Goal: Information Seeking & Learning: Learn about a topic

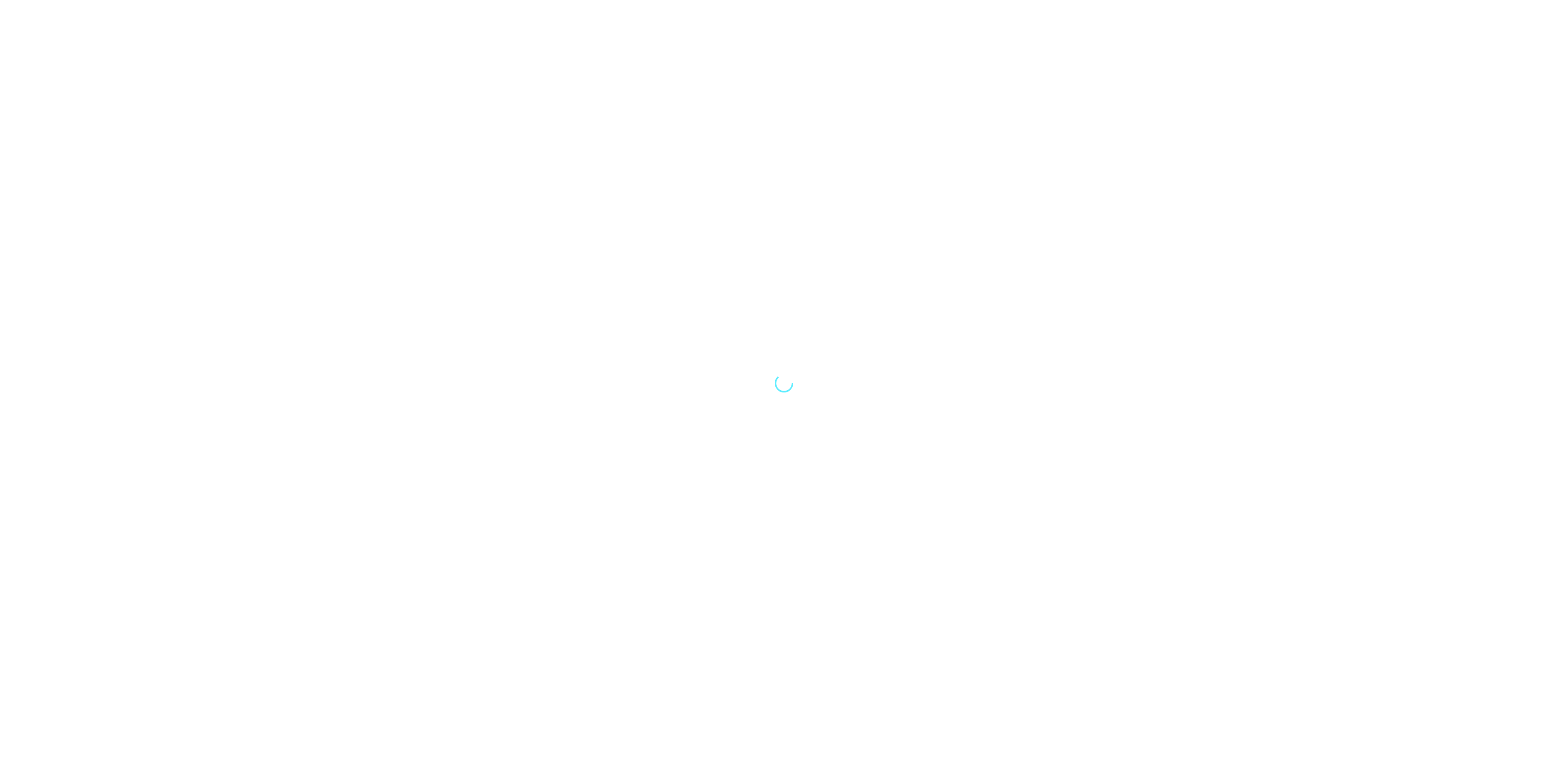
select select "Song"
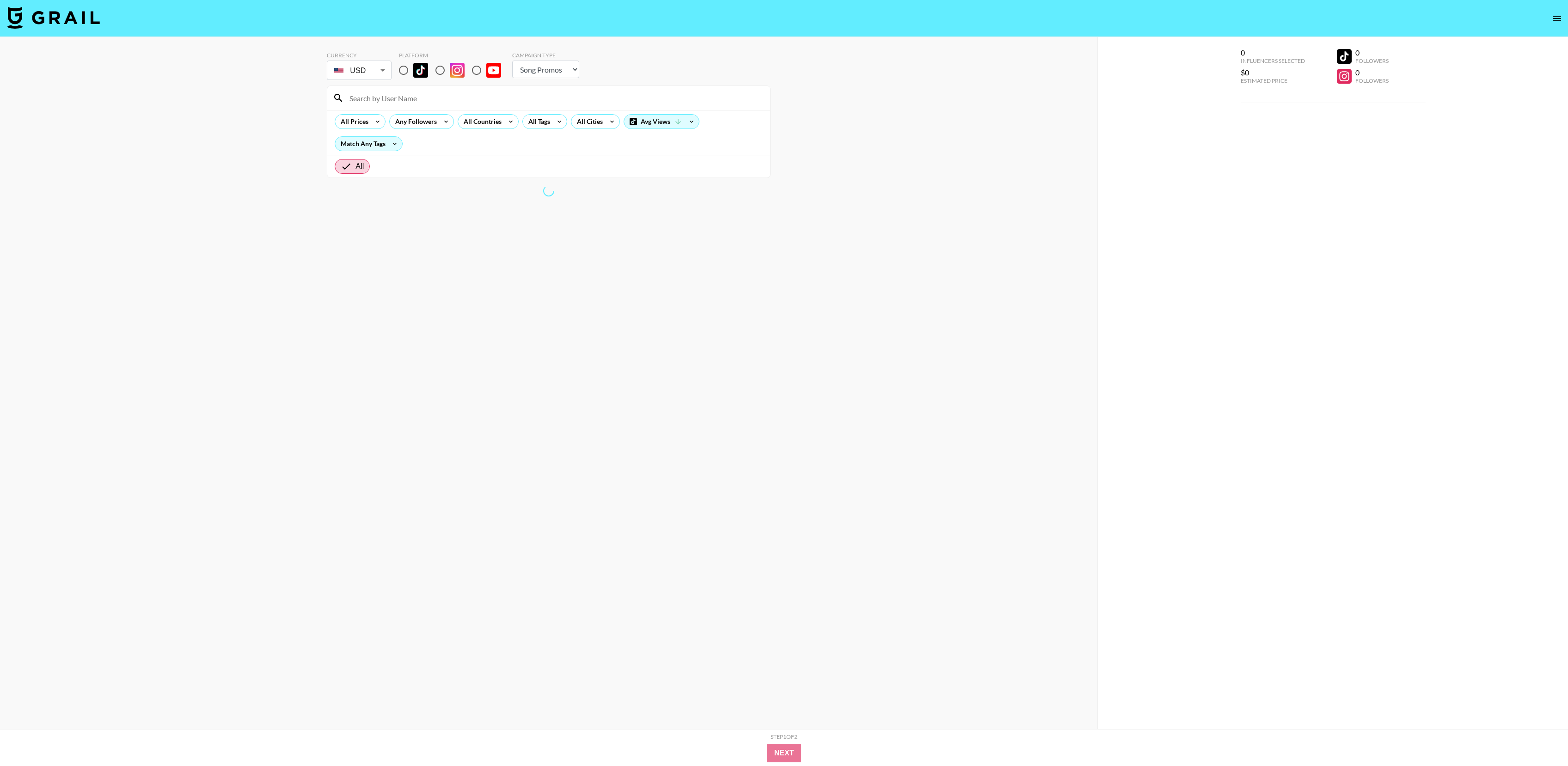
click at [474, 70] on input "radio" at bounding box center [477, 70] width 20 height 20
radio input "true"
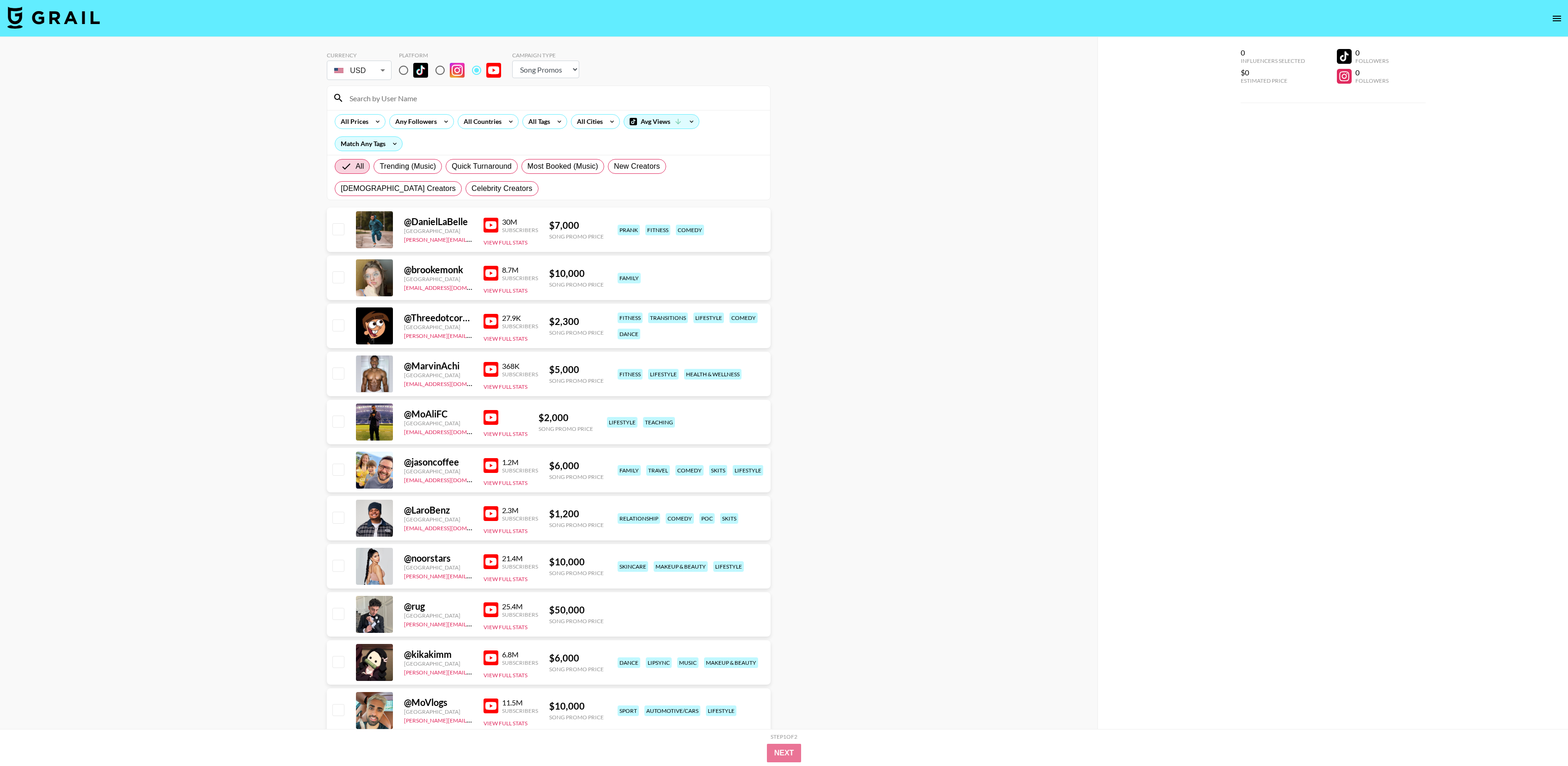
click at [571, 73] on select "Choose Type... Song Promos Brand Promos" at bounding box center [545, 69] width 67 height 18
select select "Brand"
click at [512, 60] on select "Choose Type... Song Promos Brand Promos" at bounding box center [545, 69] width 67 height 18
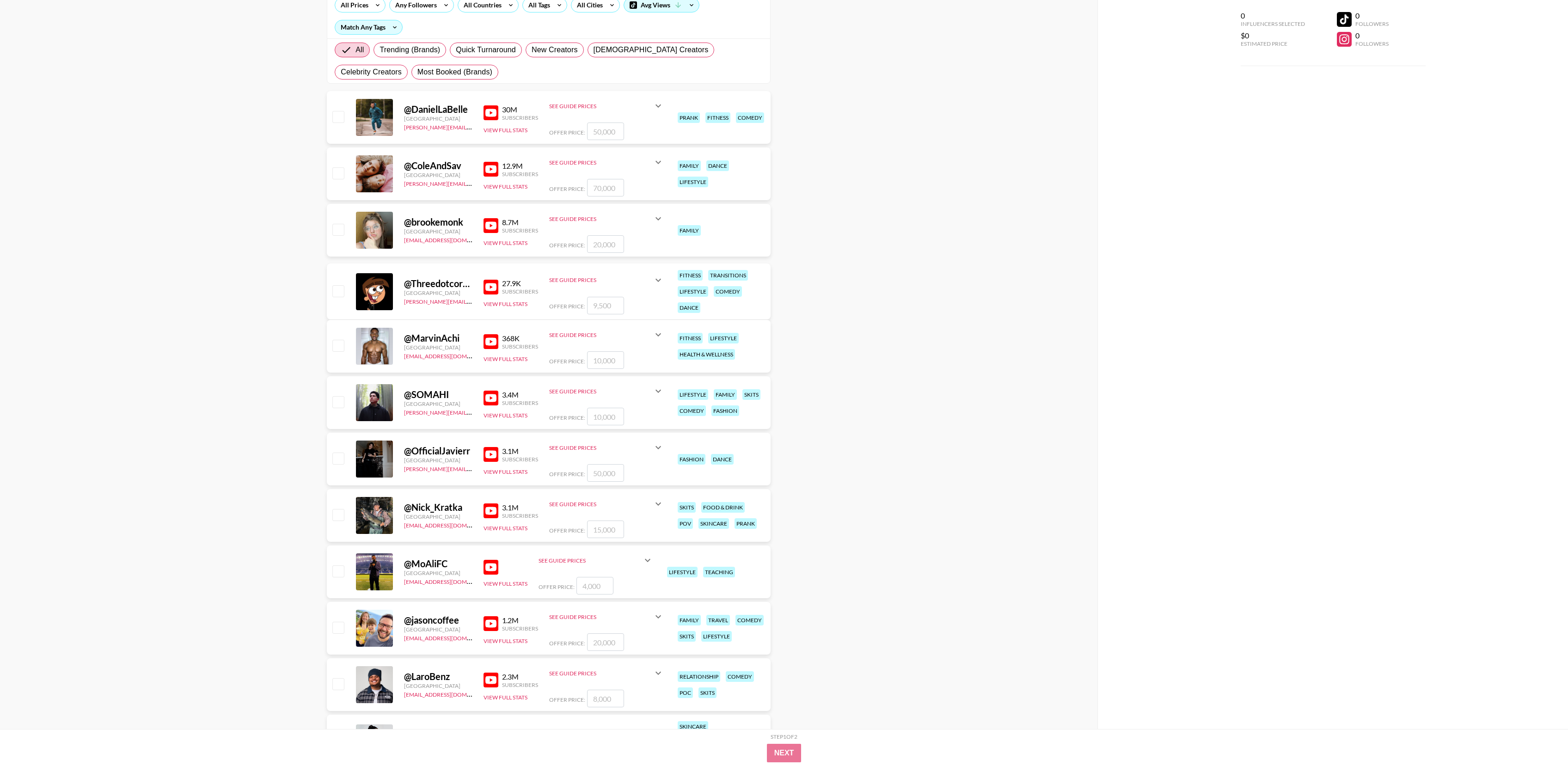
scroll to position [124, 0]
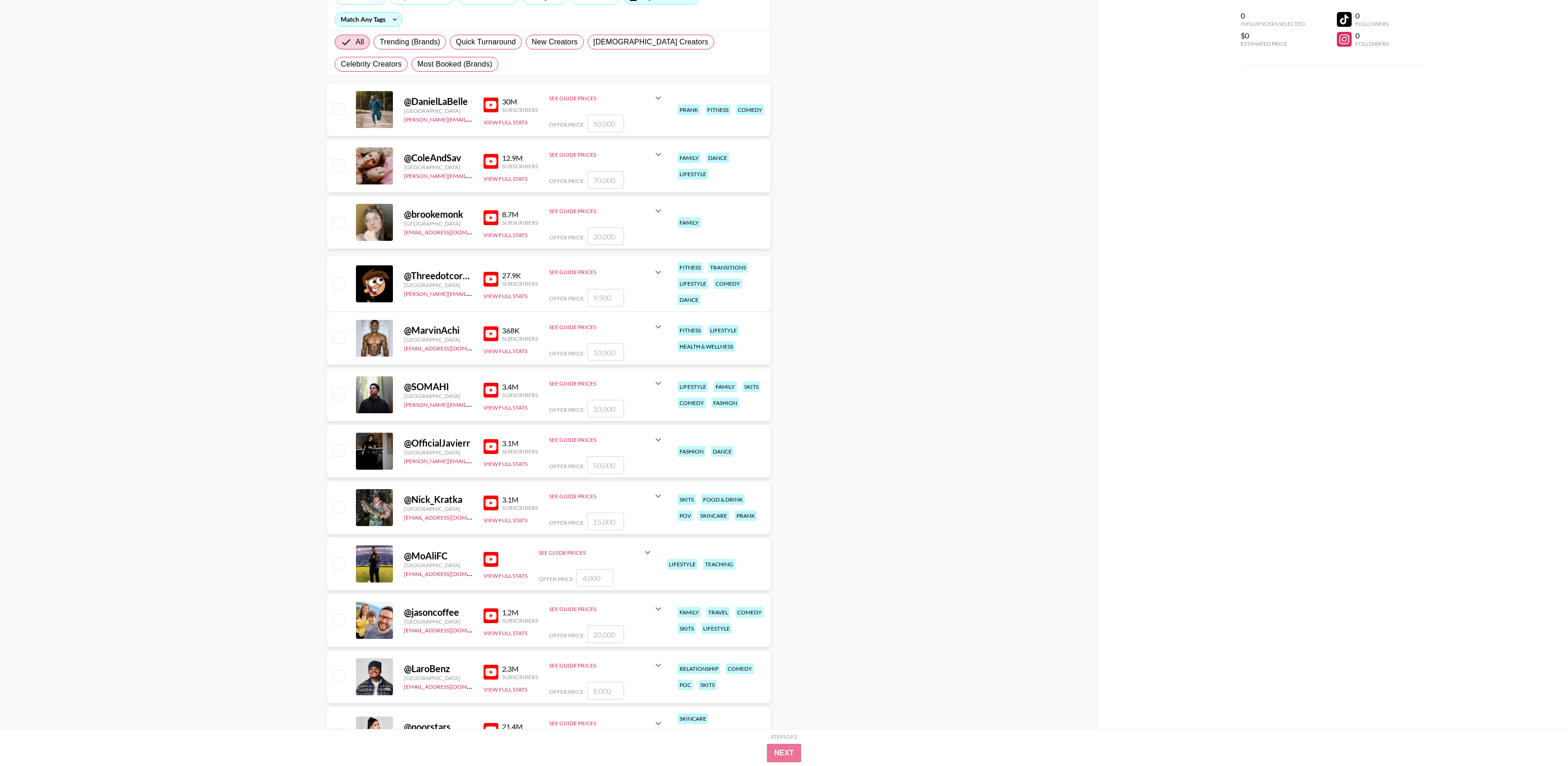
click at [493, 333] on img at bounding box center [491, 333] width 14 height 14
click at [493, 390] on img at bounding box center [491, 390] width 14 height 14
click at [495, 504] on img at bounding box center [491, 502] width 14 height 14
click at [494, 561] on img at bounding box center [491, 559] width 14 height 14
click at [485, 617] on img at bounding box center [491, 616] width 14 height 14
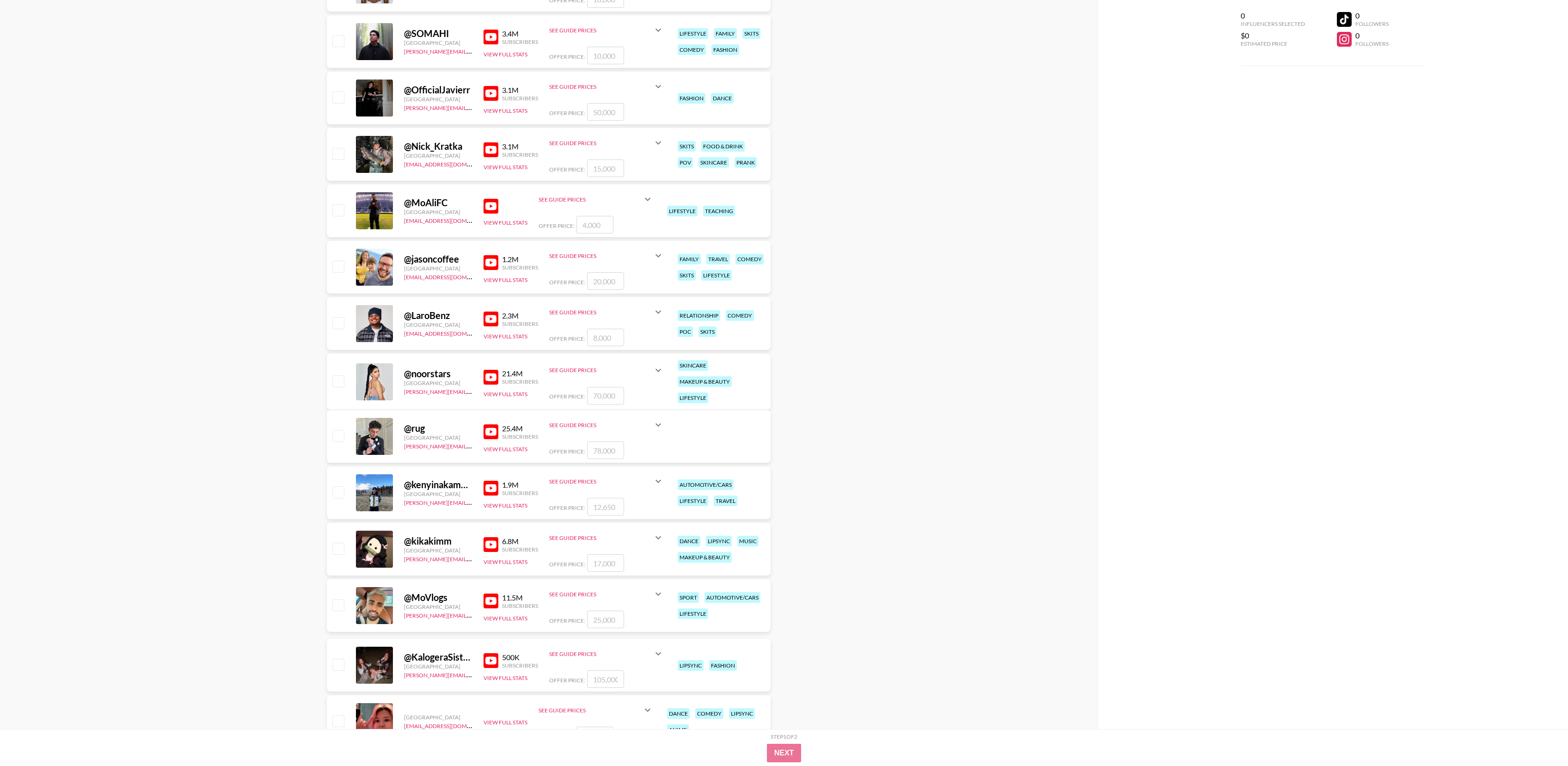
scroll to position [483, 0]
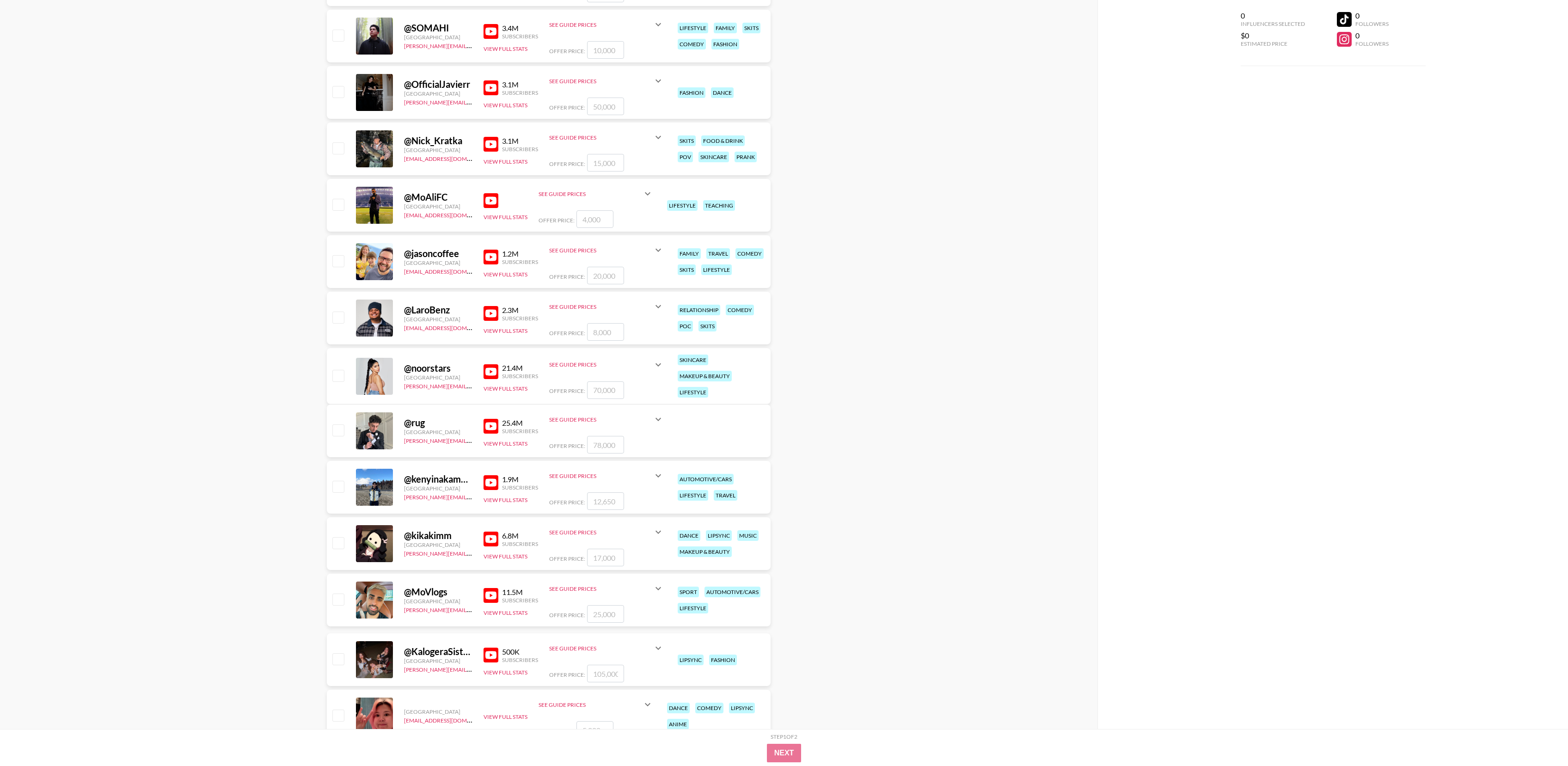
click at [493, 315] on img at bounding box center [491, 313] width 14 height 14
click at [494, 369] on img at bounding box center [491, 372] width 14 height 14
click at [493, 424] on img at bounding box center [491, 426] width 14 height 14
click at [495, 488] on img at bounding box center [491, 482] width 14 height 14
click at [489, 543] on img at bounding box center [491, 538] width 14 height 14
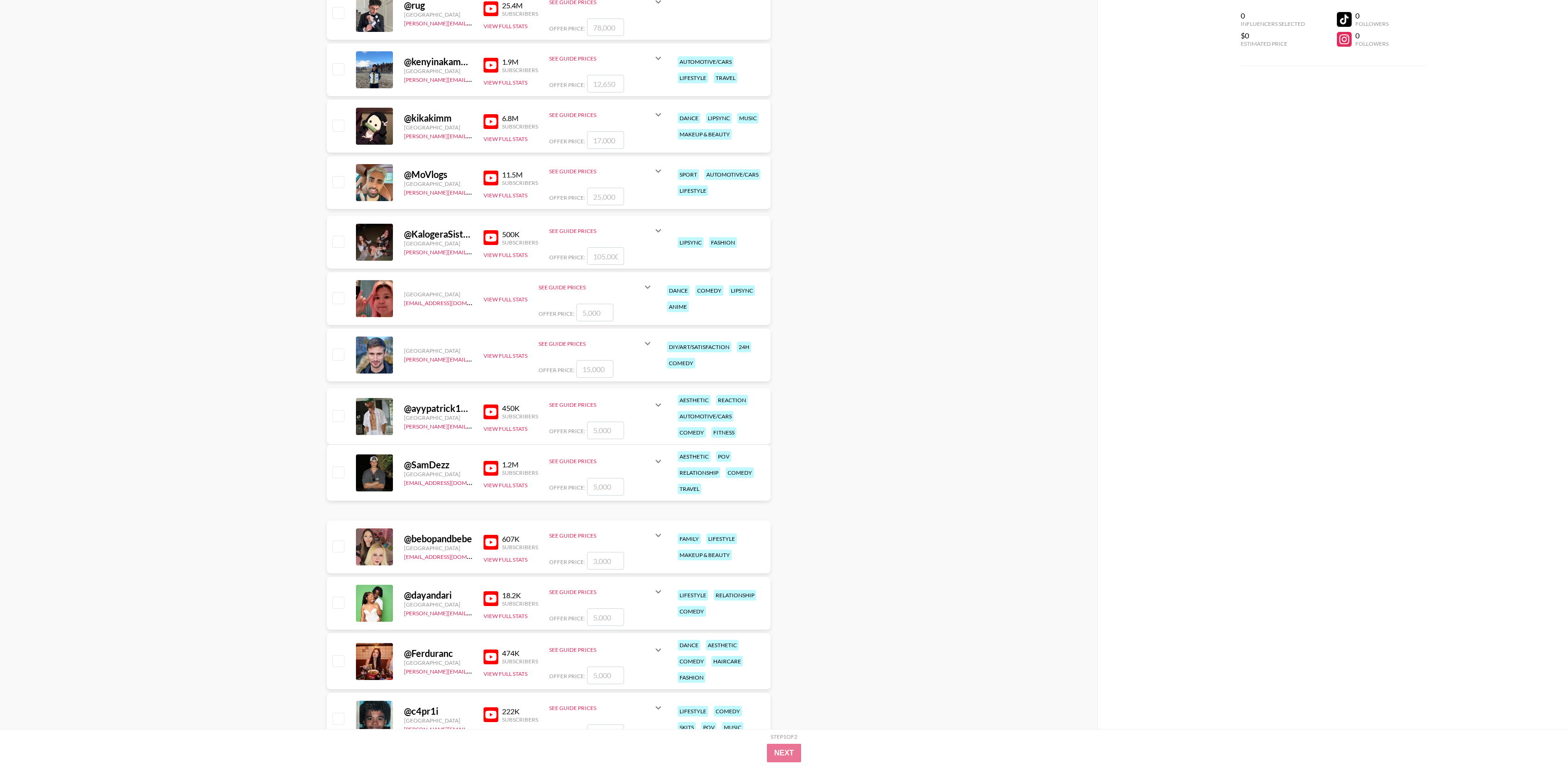
scroll to position [942, 0]
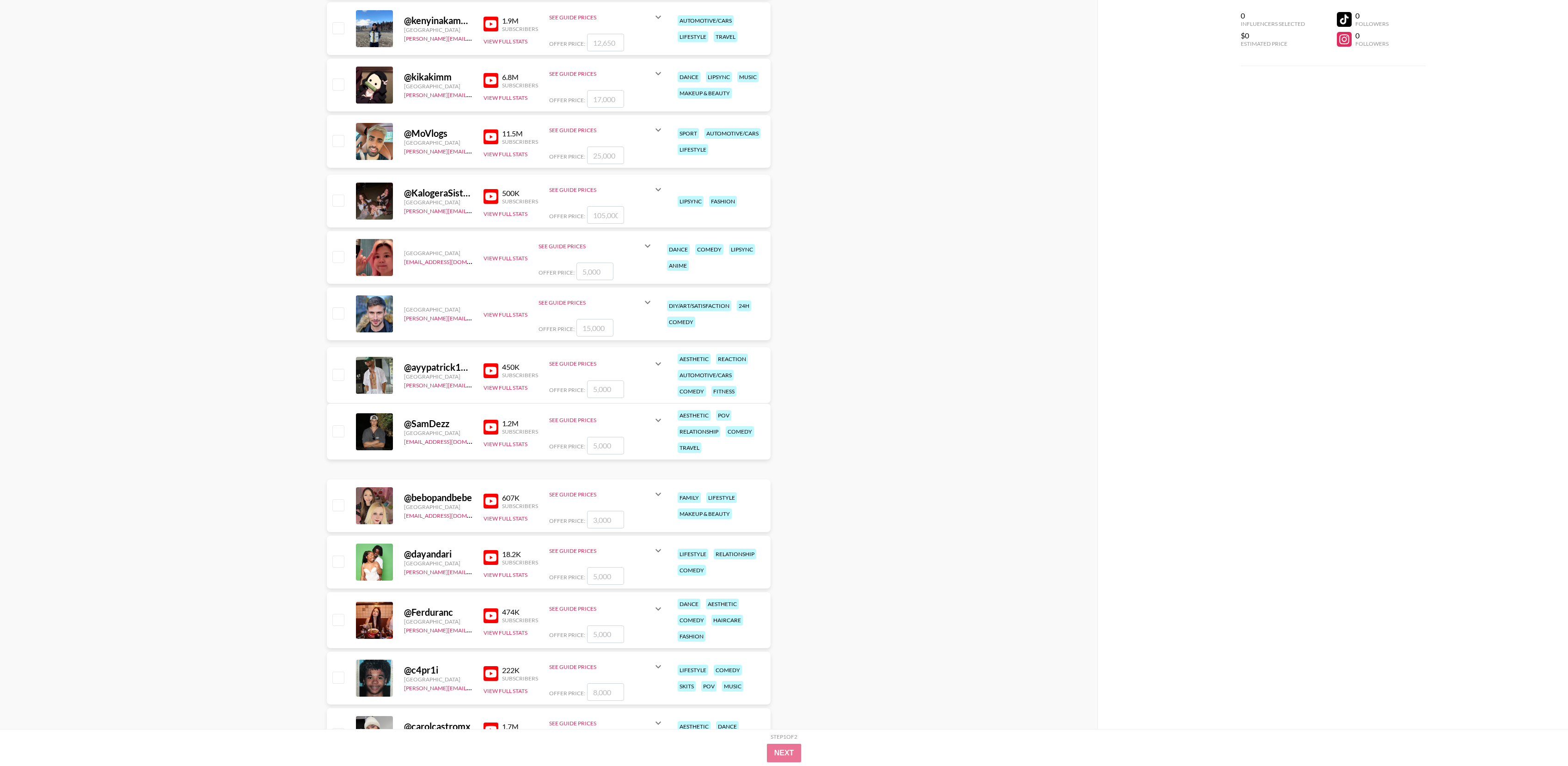
click at [493, 139] on img at bounding box center [491, 137] width 14 height 14
click at [498, 202] on img at bounding box center [491, 196] width 14 height 14
click at [490, 371] on img at bounding box center [491, 371] width 14 height 14
click at [492, 428] on img at bounding box center [491, 427] width 14 height 14
click at [492, 501] on img at bounding box center [491, 500] width 14 height 14
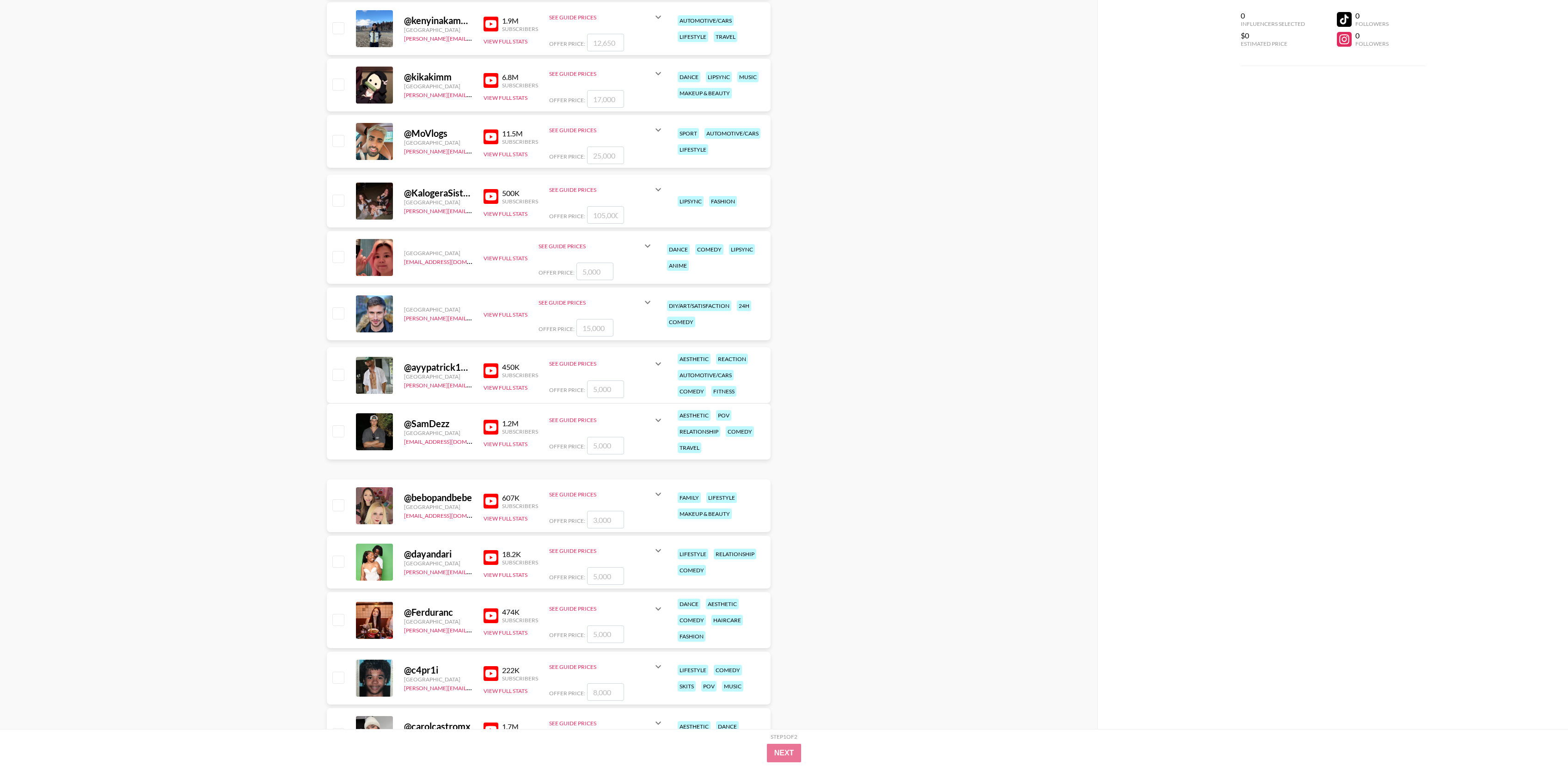
click at [372, 316] on div at bounding box center [374, 313] width 37 height 37
click at [497, 302] on div "Netherlands [PERSON_NAME][EMAIL_ADDRESS][DOMAIN_NAME] View Full Stats See Guide…" at bounding box center [548, 313] width 444 height 53
click at [500, 329] on div "Netherlands [PERSON_NAME][EMAIL_ADDRESS][DOMAIN_NAME] View Full Stats See Guide…" at bounding box center [548, 313] width 444 height 53
click at [501, 298] on div "Netherlands [PERSON_NAME][EMAIL_ADDRESS][DOMAIN_NAME] View Full Stats See Guide…" at bounding box center [548, 313] width 444 height 53
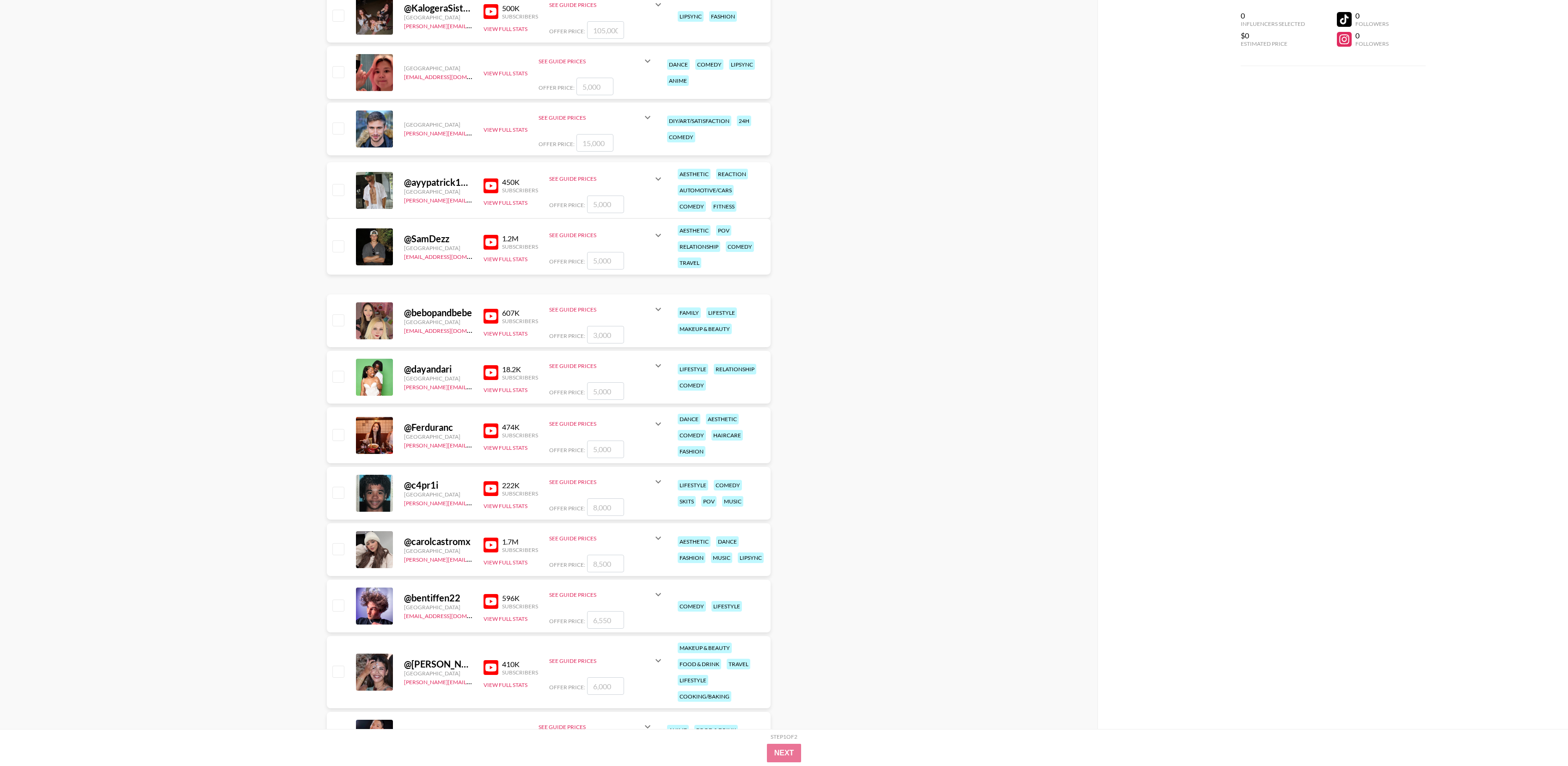
scroll to position [1138, 0]
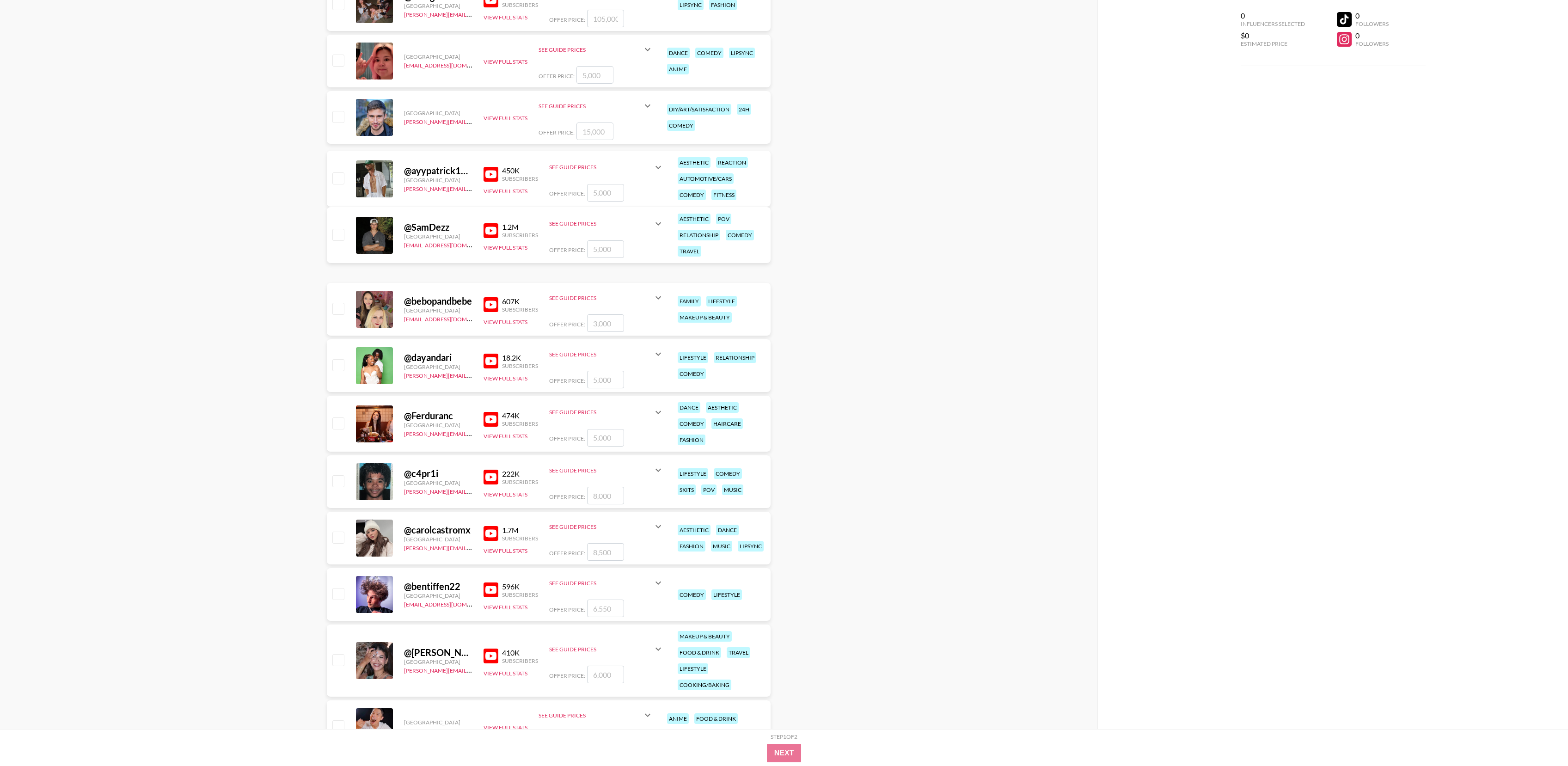
click at [494, 420] on img at bounding box center [491, 419] width 14 height 14
click at [490, 476] on img at bounding box center [491, 477] width 14 height 14
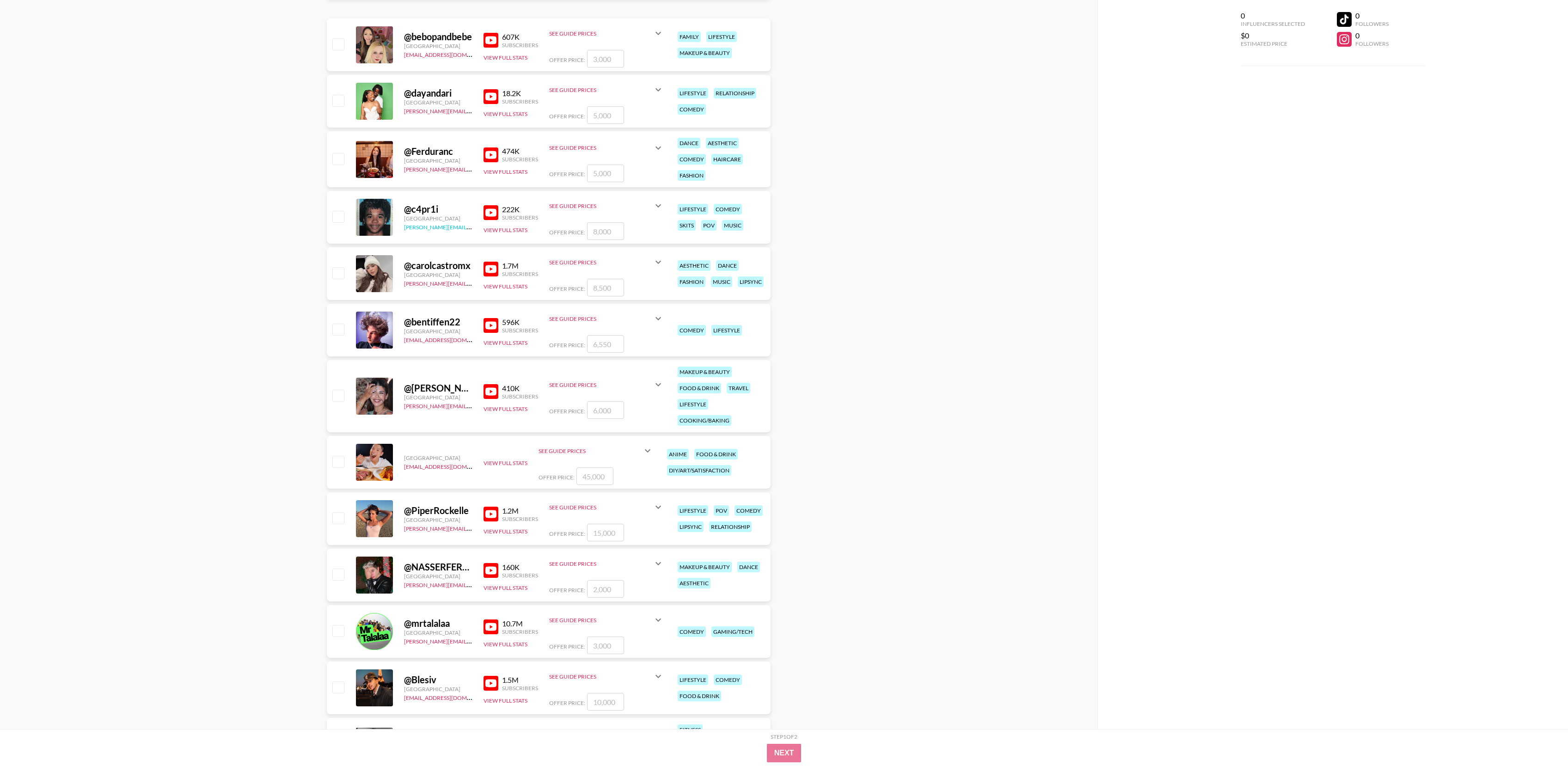
scroll to position [1403, 0]
click at [492, 267] on img at bounding box center [491, 267] width 14 height 14
click at [495, 328] on img at bounding box center [491, 324] width 14 height 14
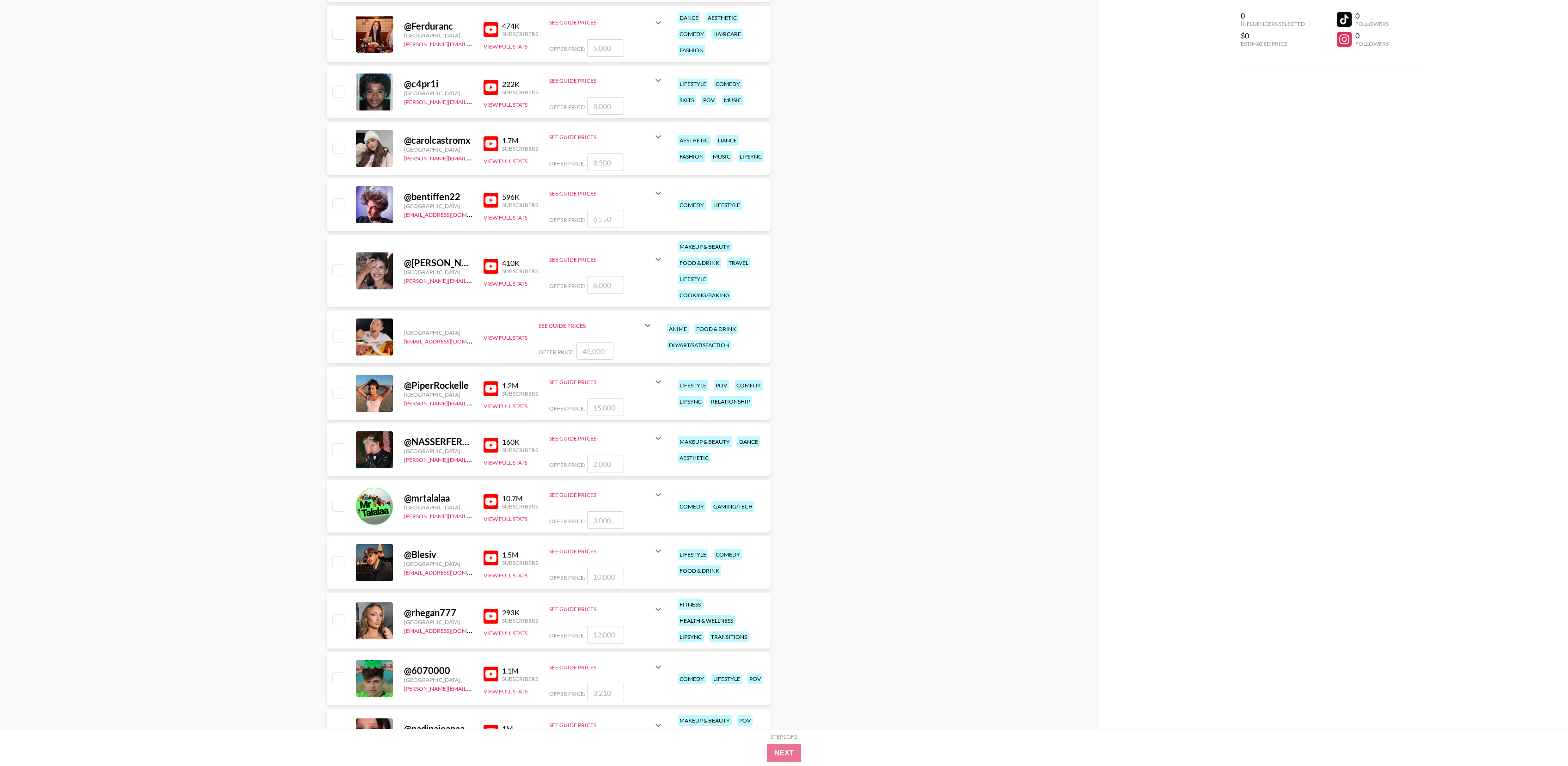
click at [491, 266] on img at bounding box center [491, 266] width 14 height 14
click at [491, 391] on img at bounding box center [491, 389] width 14 height 14
click at [492, 446] on img at bounding box center [491, 445] width 14 height 14
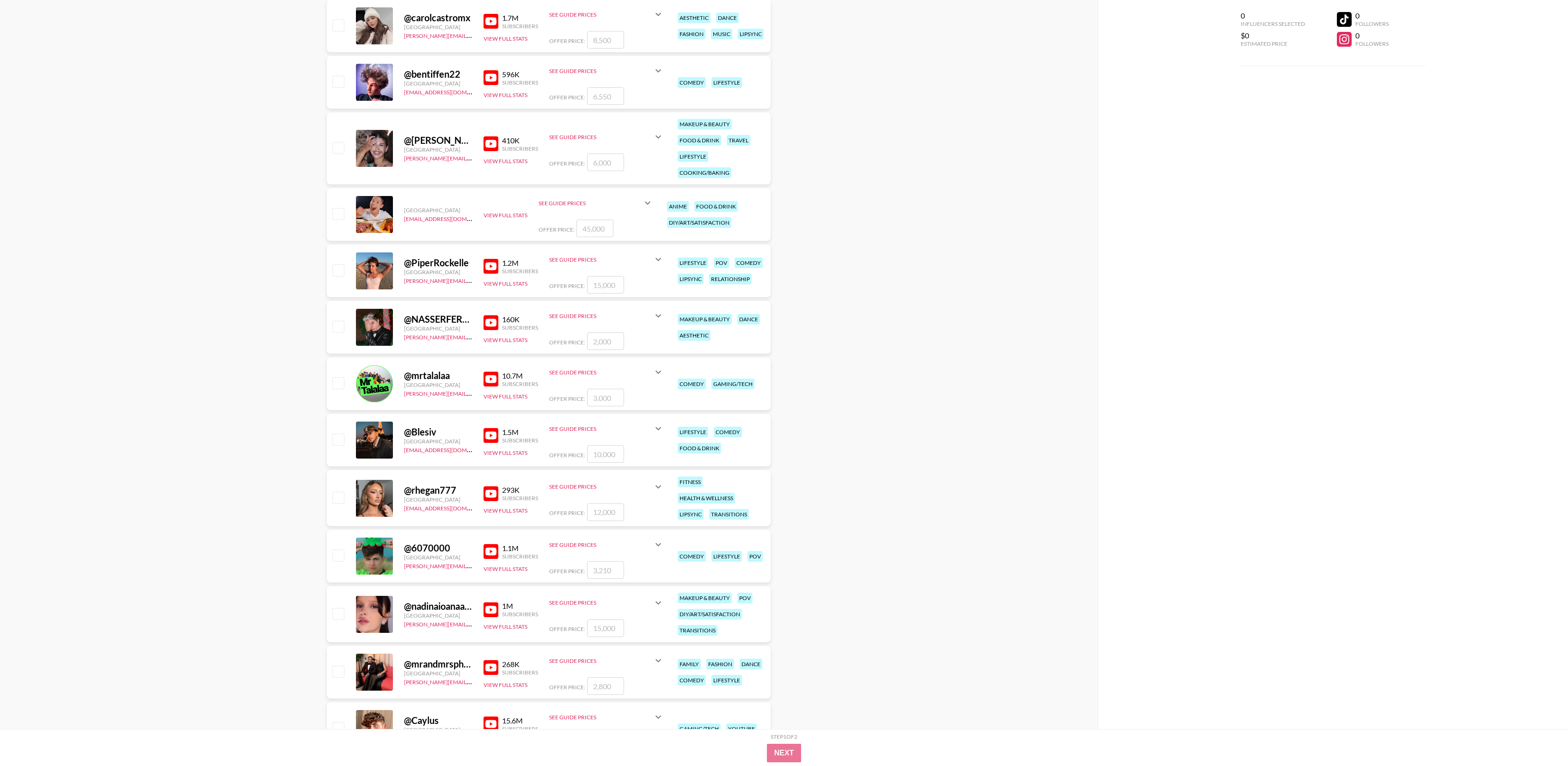
scroll to position [1654, 0]
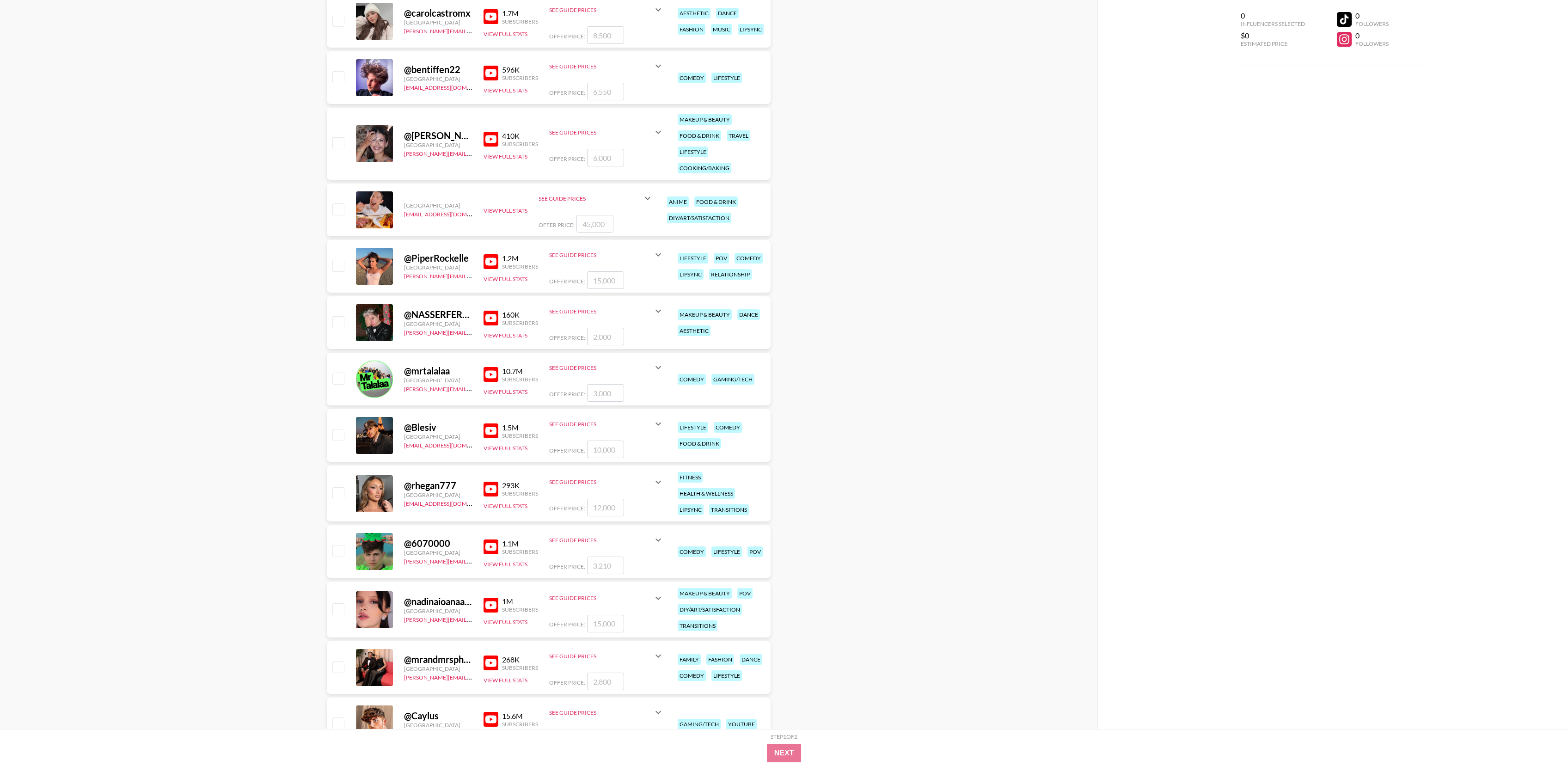
click at [492, 376] on img at bounding box center [491, 374] width 14 height 14
click at [491, 430] on img at bounding box center [491, 431] width 14 height 14
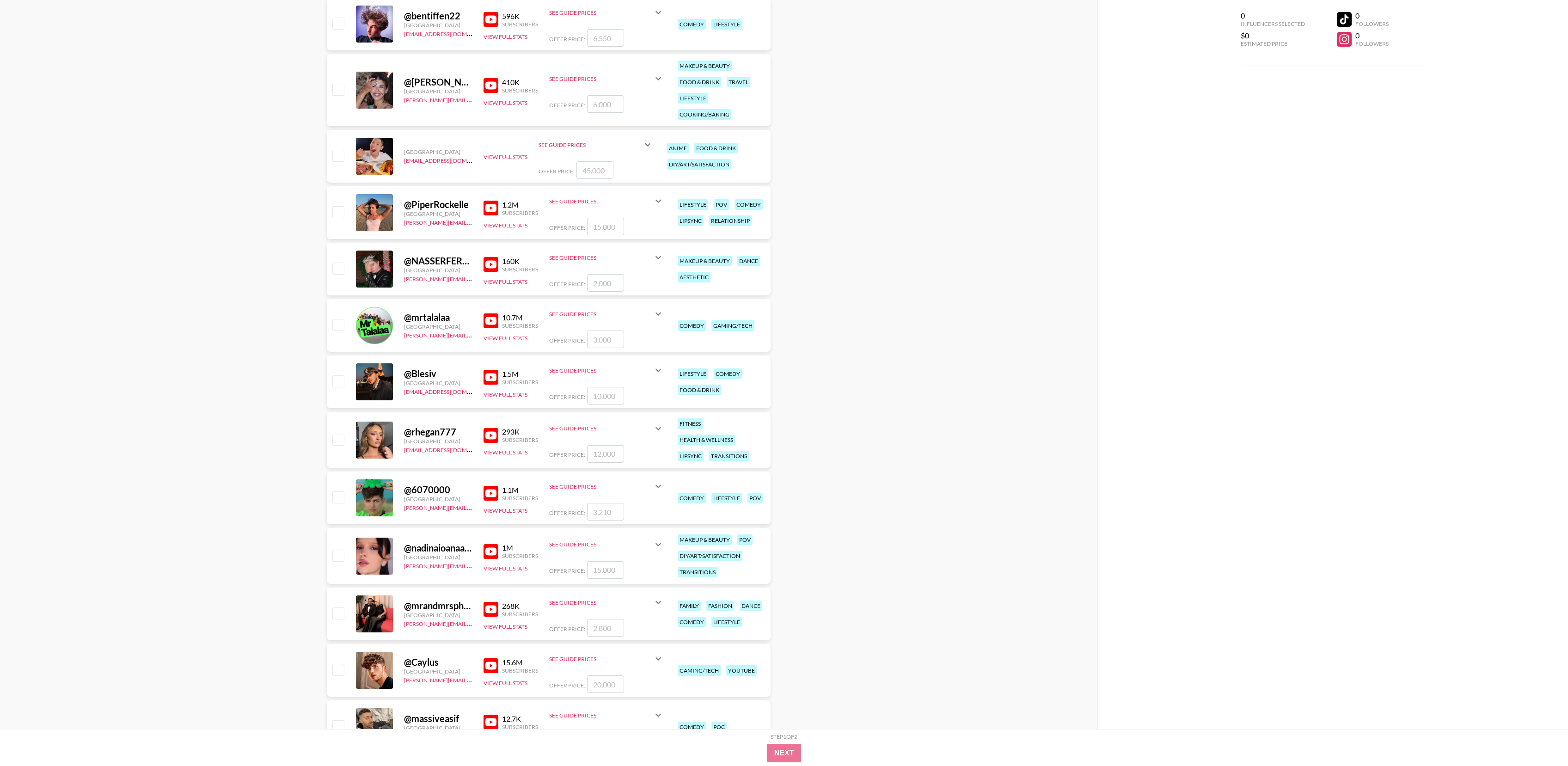
scroll to position [1708, 0]
click at [493, 378] on img at bounding box center [491, 376] width 14 height 14
click at [494, 436] on img at bounding box center [491, 435] width 14 height 14
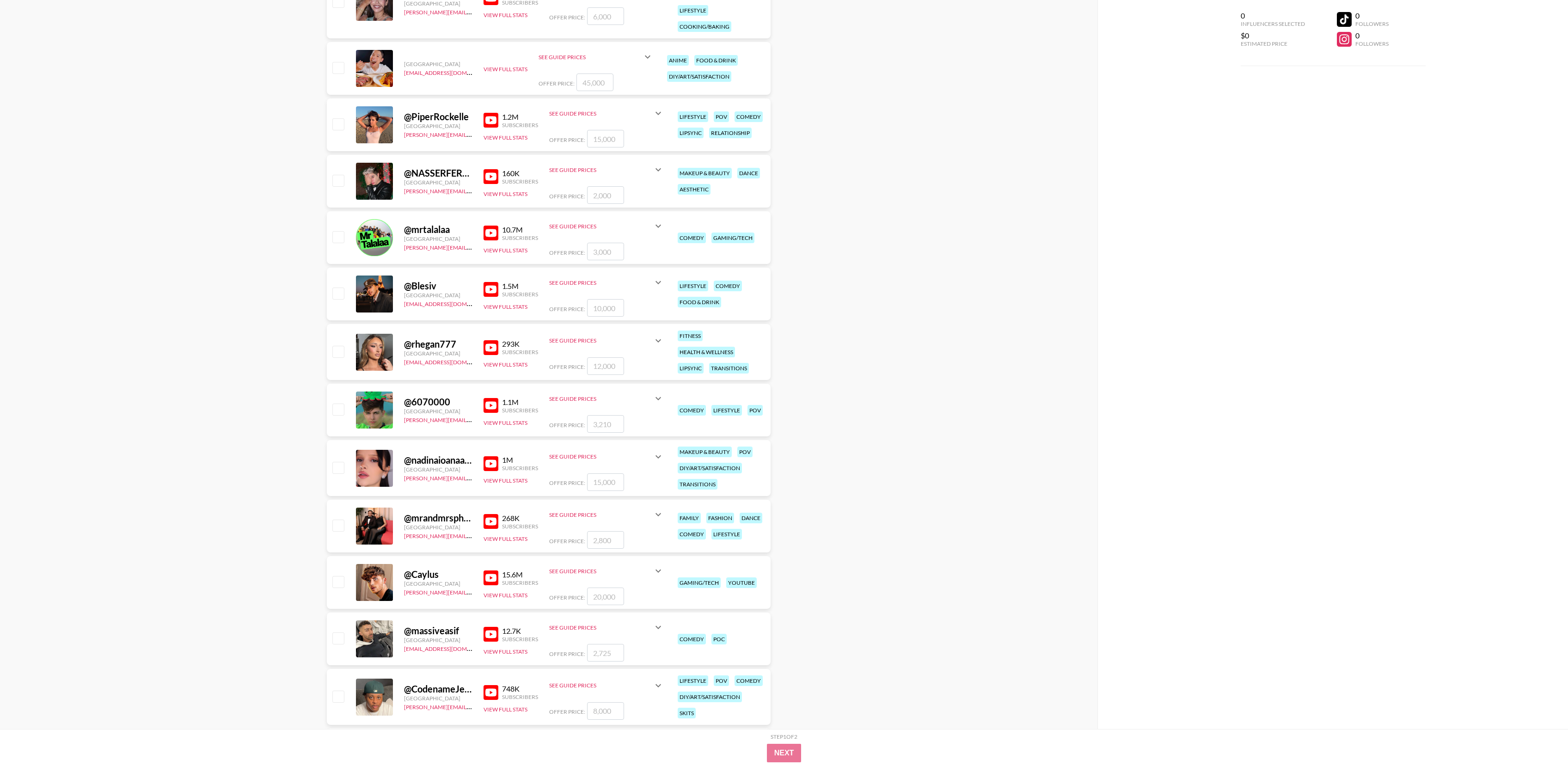
click at [495, 468] on img at bounding box center [491, 464] width 14 height 14
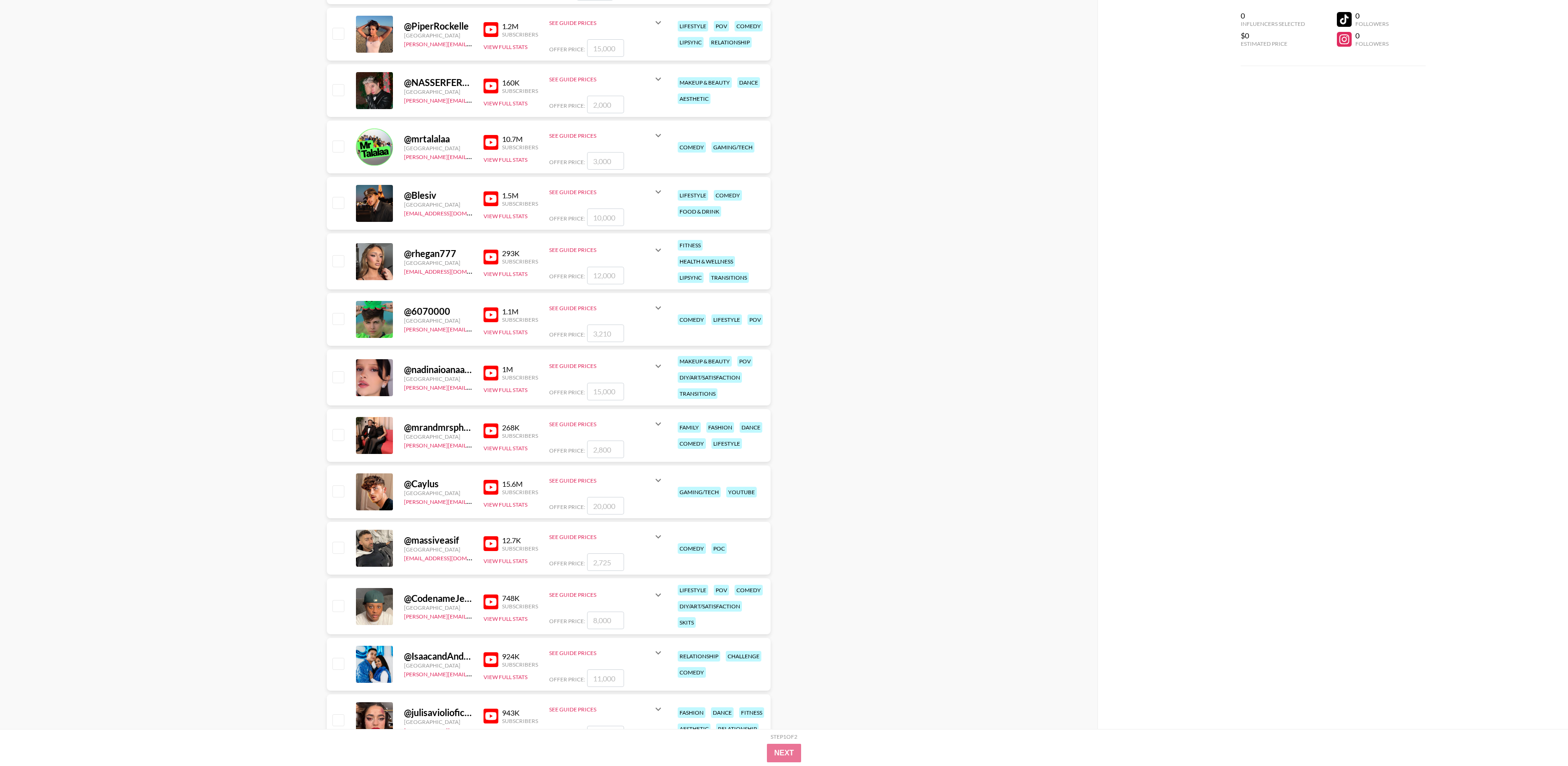
scroll to position [1890, 0]
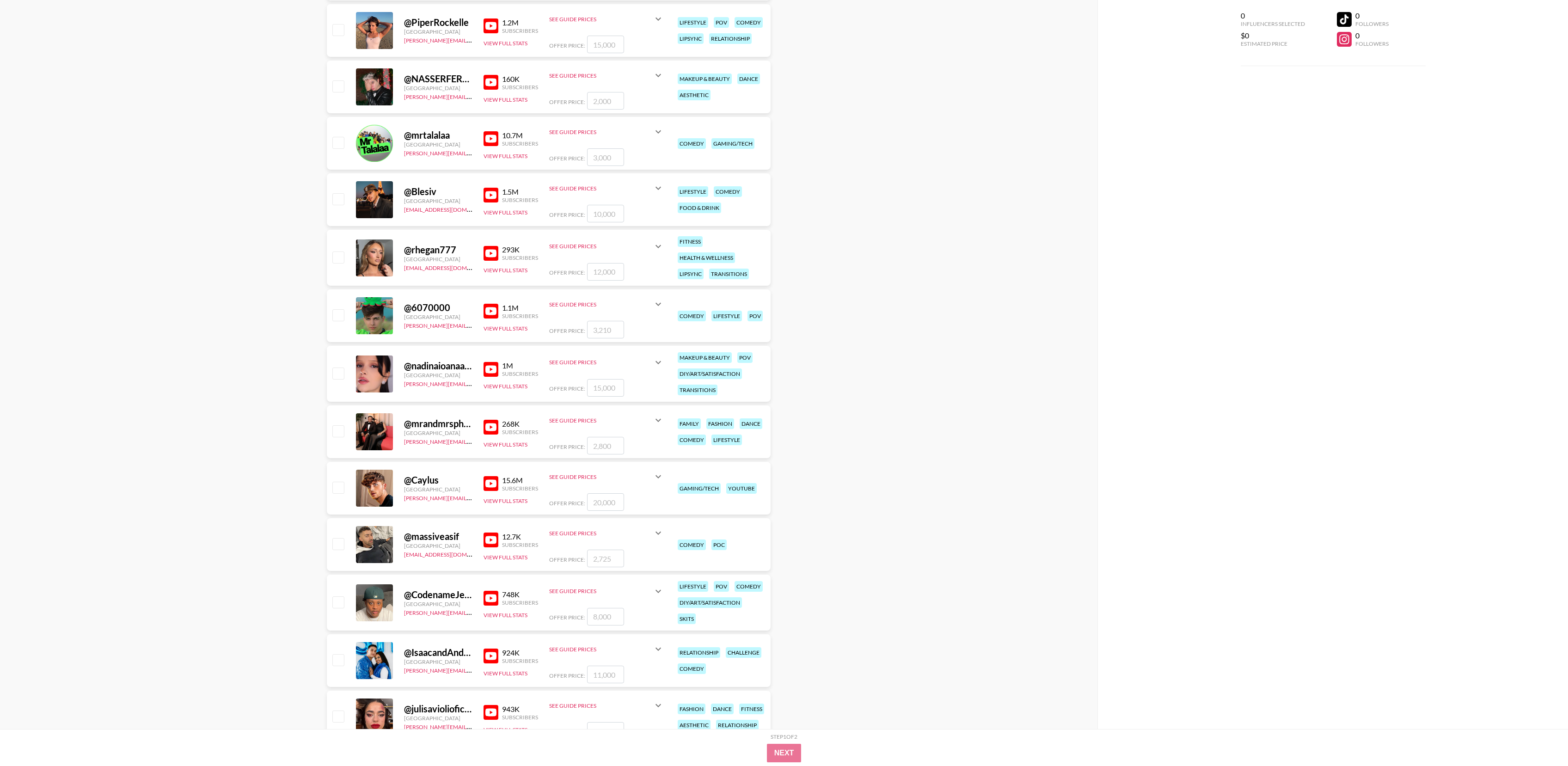
click at [491, 425] on img at bounding box center [491, 427] width 14 height 14
click at [494, 485] on img at bounding box center [491, 483] width 14 height 14
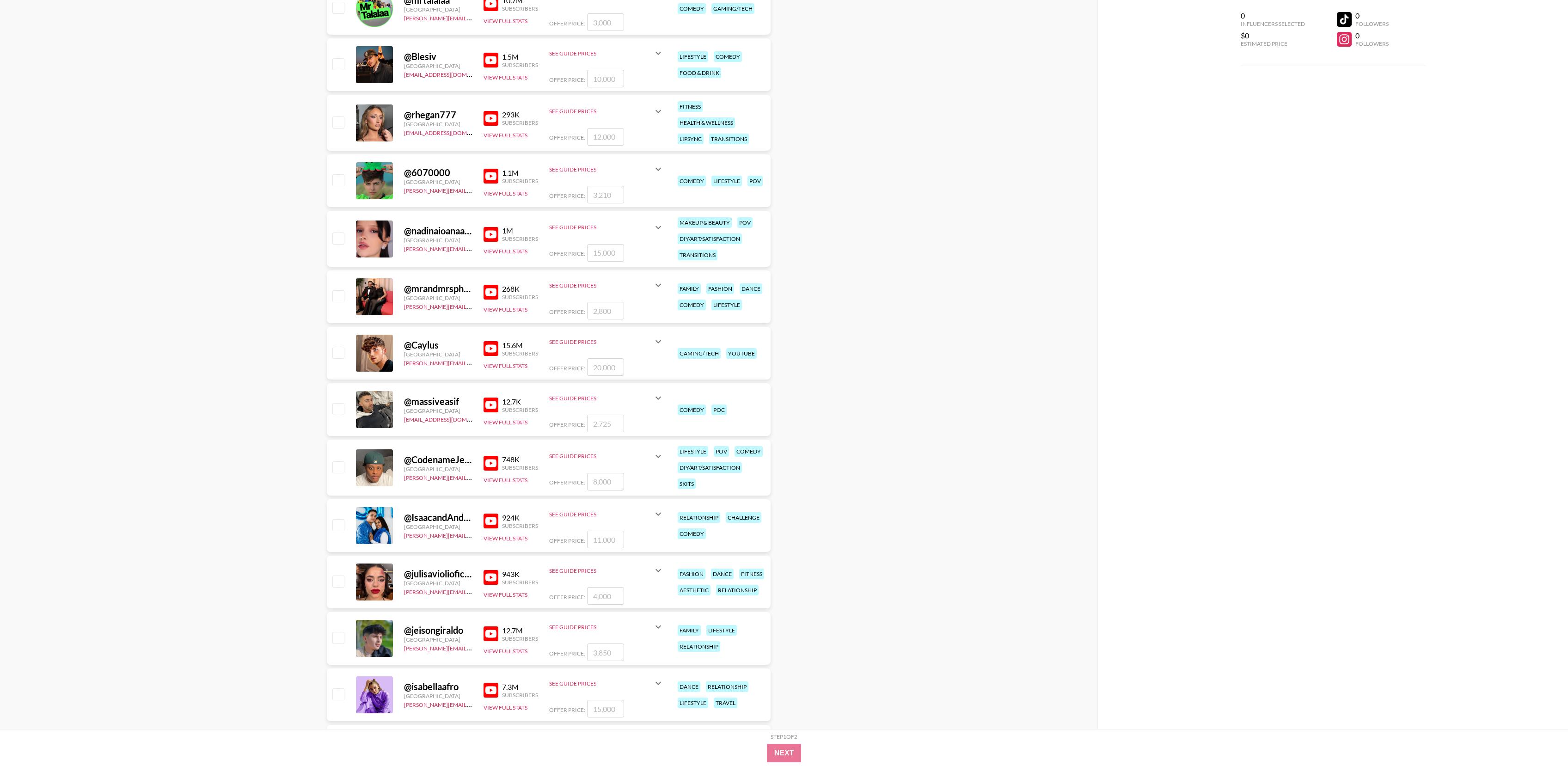
scroll to position [2034, 0]
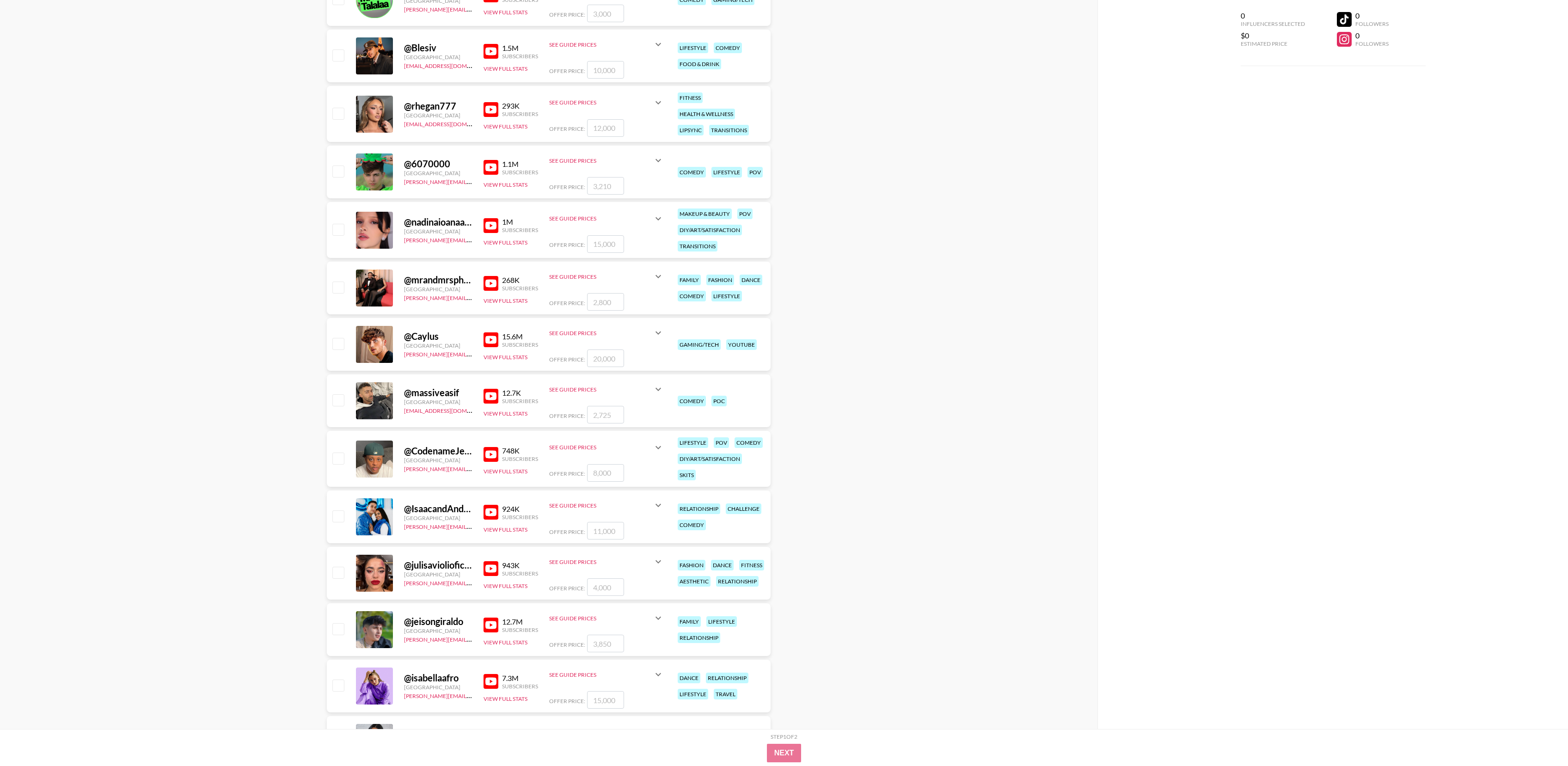
click at [491, 455] on img at bounding box center [491, 455] width 14 height 14
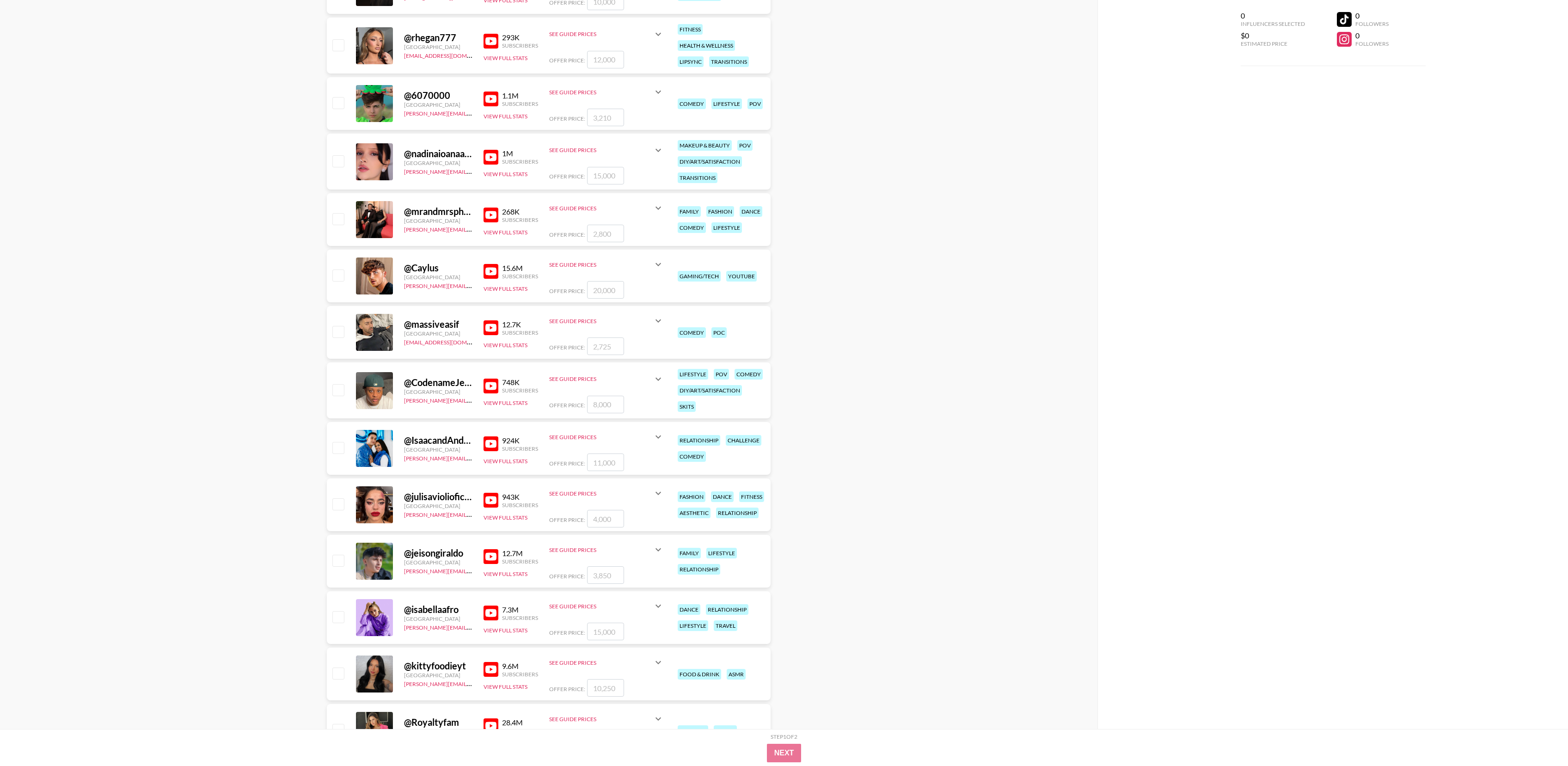
scroll to position [2167, 0]
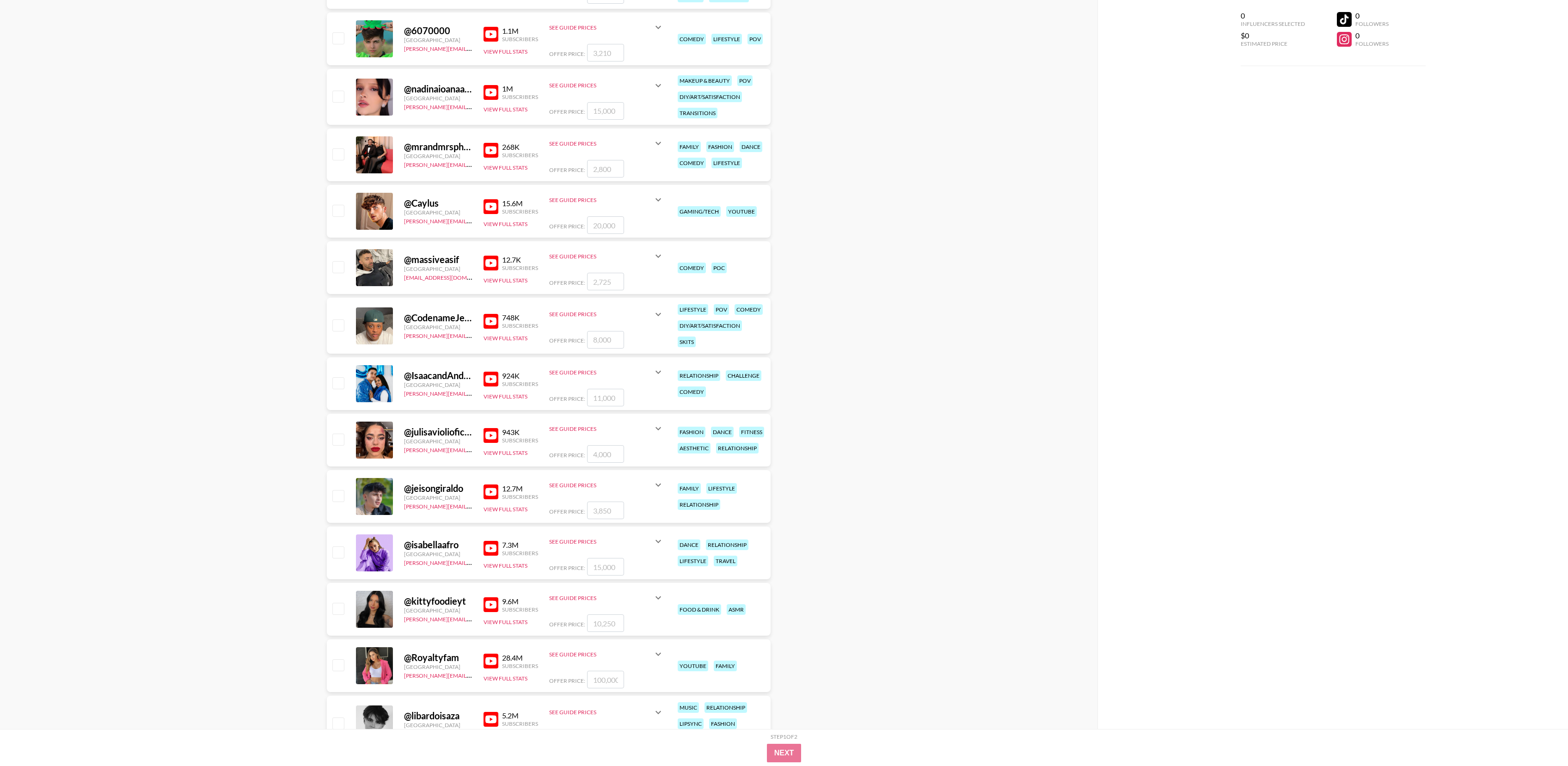
click at [490, 378] on img at bounding box center [491, 379] width 14 height 14
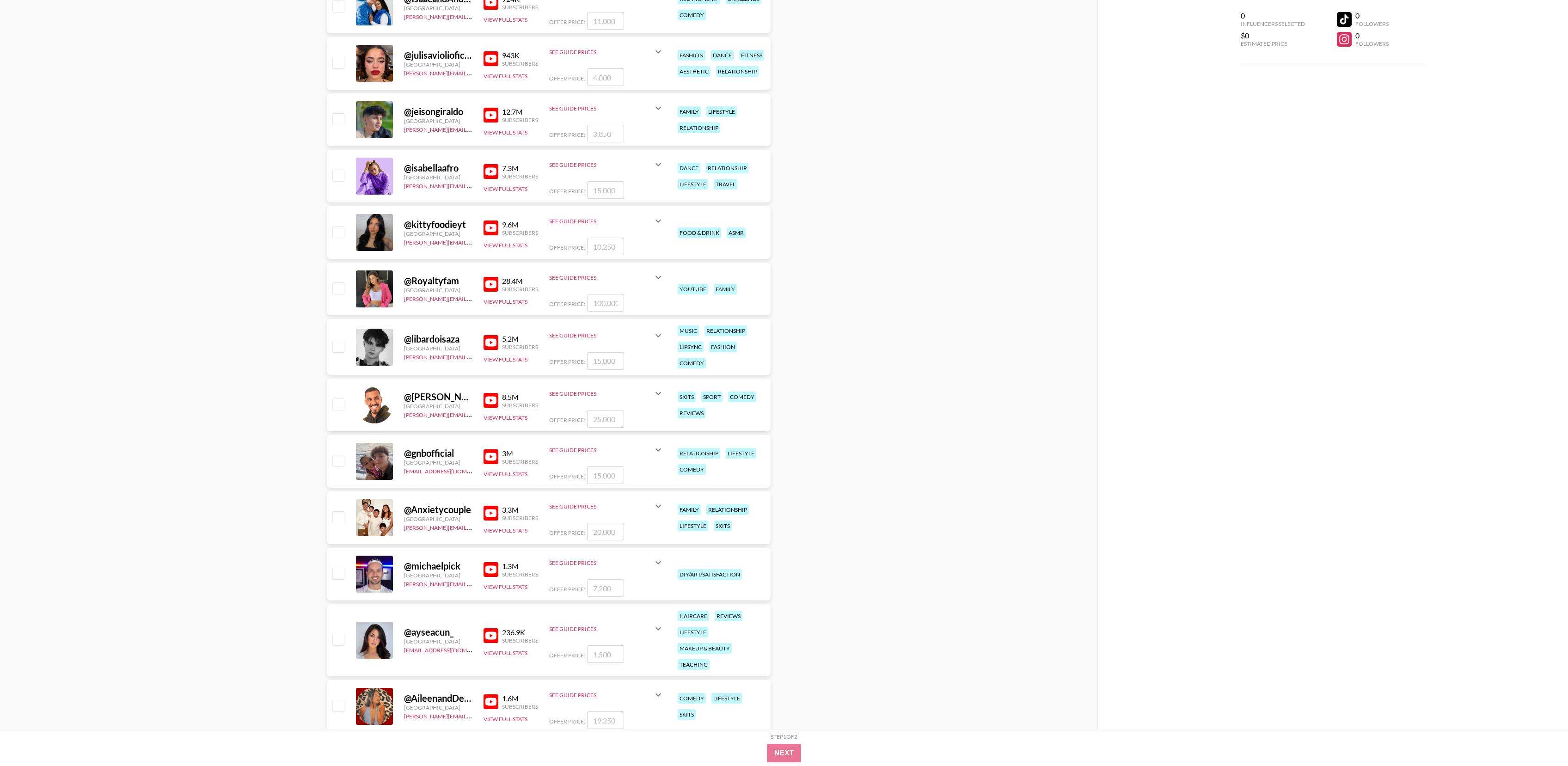
scroll to position [2549, 0]
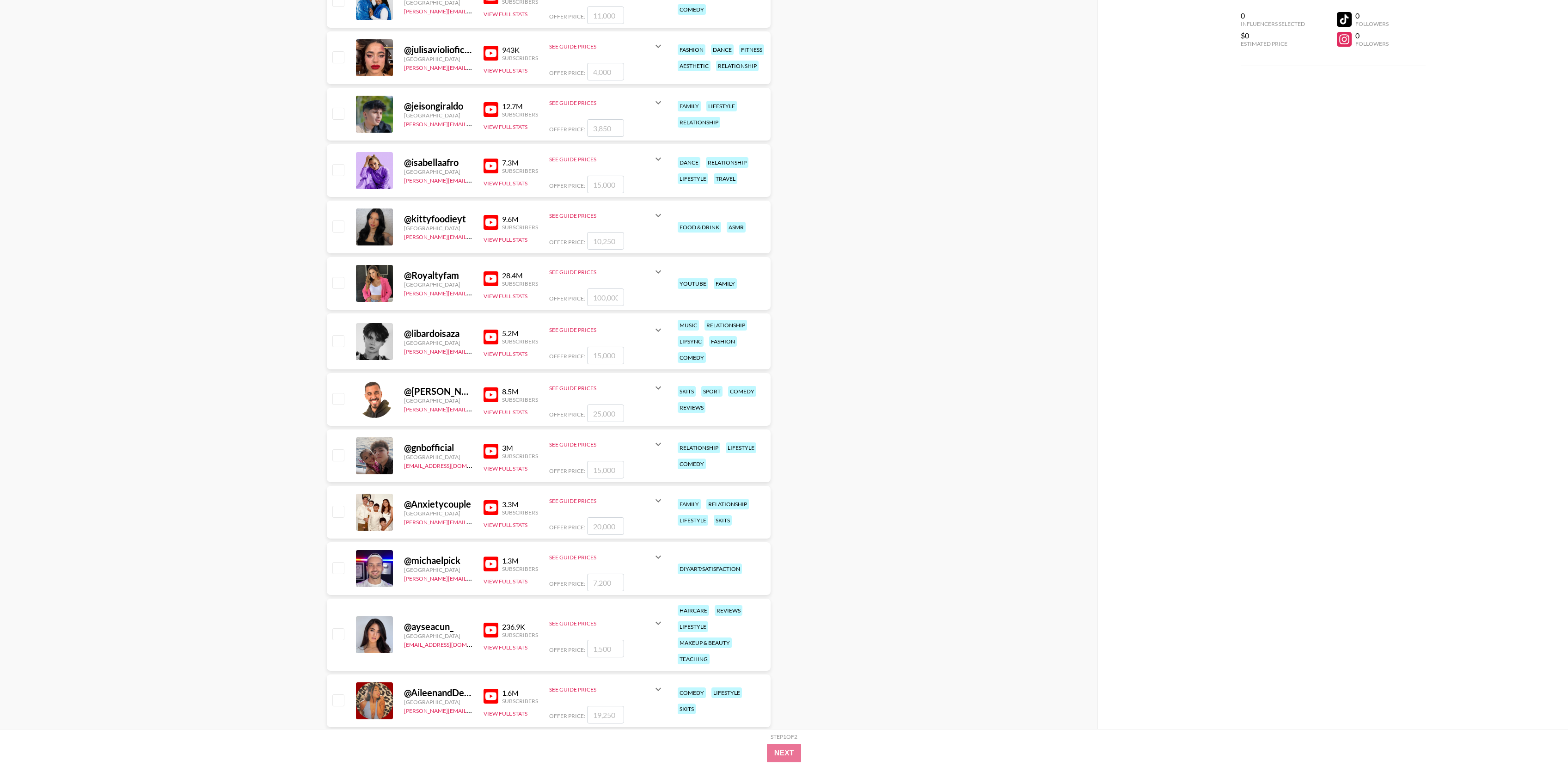
click at [487, 509] on img at bounding box center [491, 508] width 14 height 14
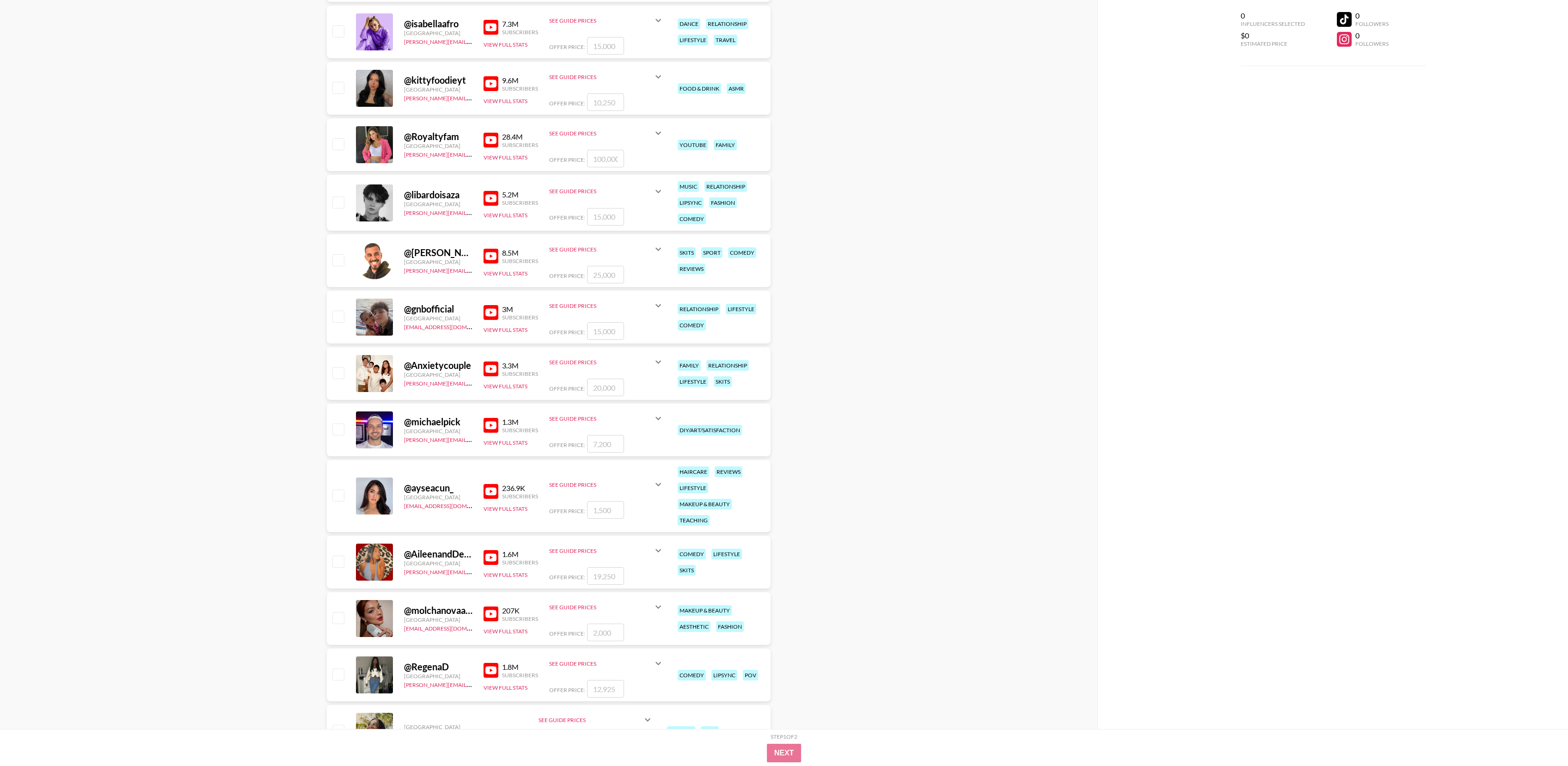
scroll to position [2690, 0]
click at [491, 424] on img at bounding box center [491, 423] width 14 height 14
click at [497, 492] on img at bounding box center [491, 490] width 14 height 14
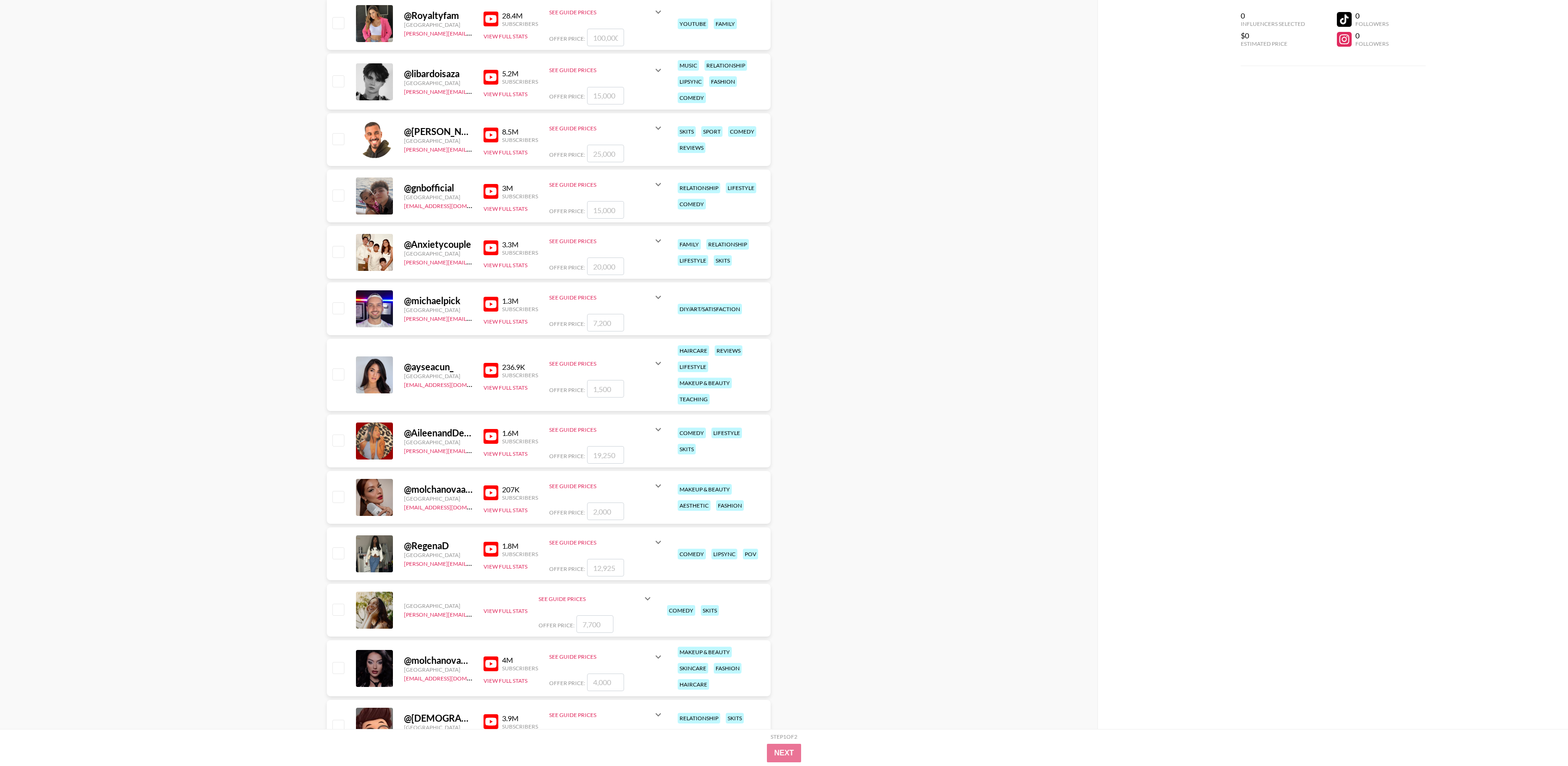
scroll to position [2810, 0]
click at [496, 439] on img at bounding box center [491, 435] width 14 height 14
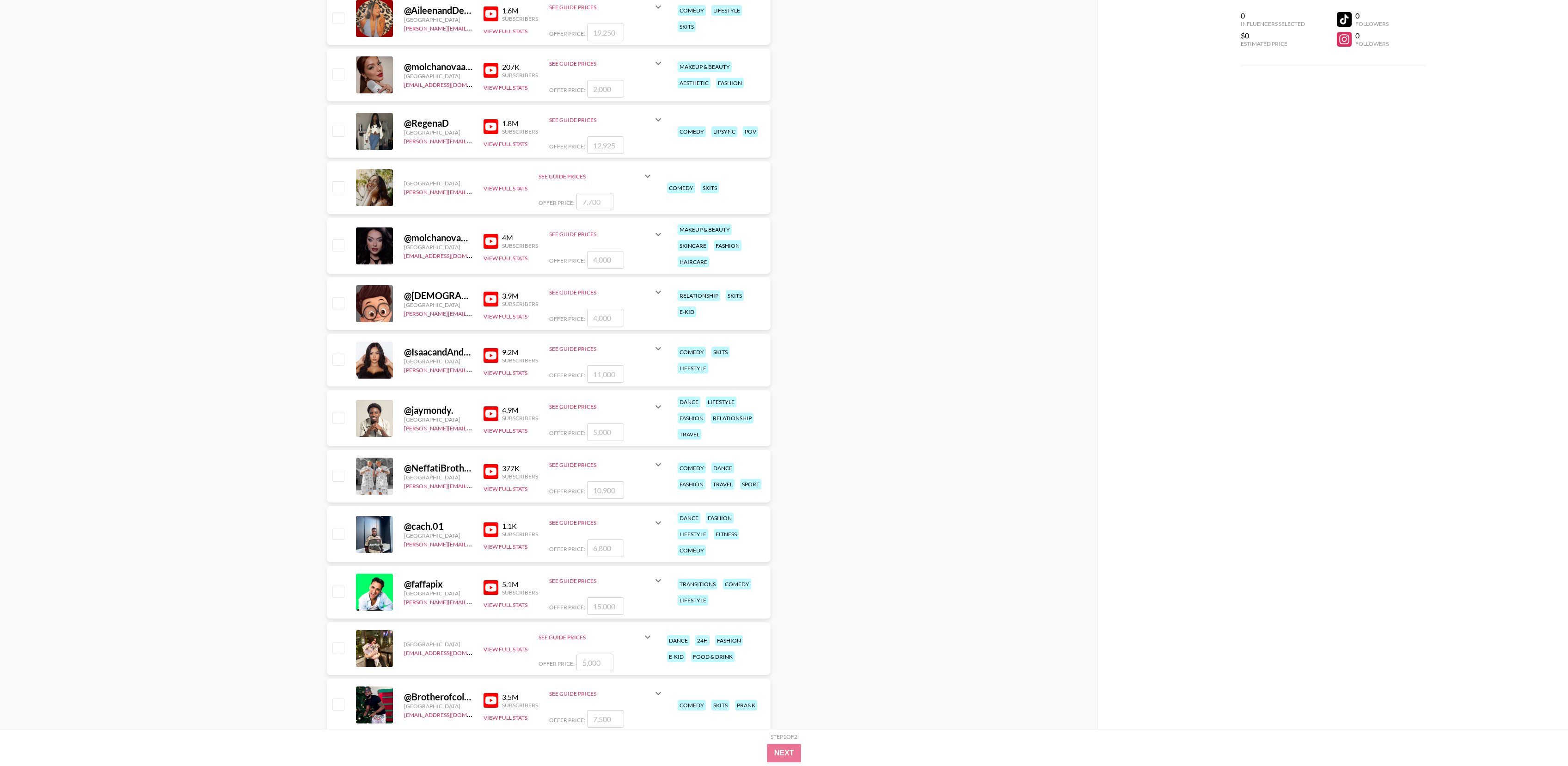
scroll to position [3234, 0]
click at [487, 356] on img at bounding box center [491, 353] width 14 height 14
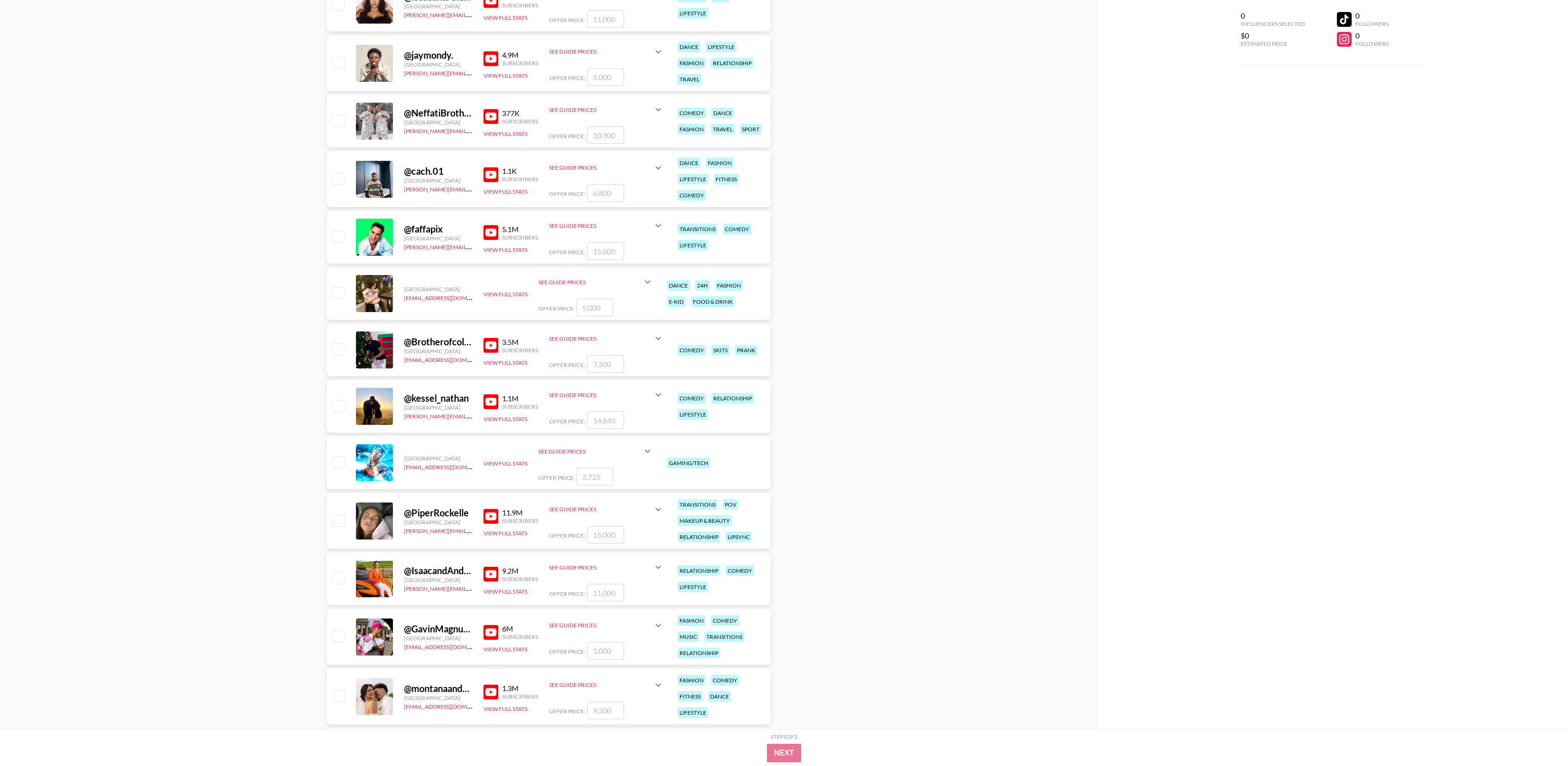
scroll to position [3587, 0]
click at [492, 400] on img at bounding box center [491, 401] width 14 height 14
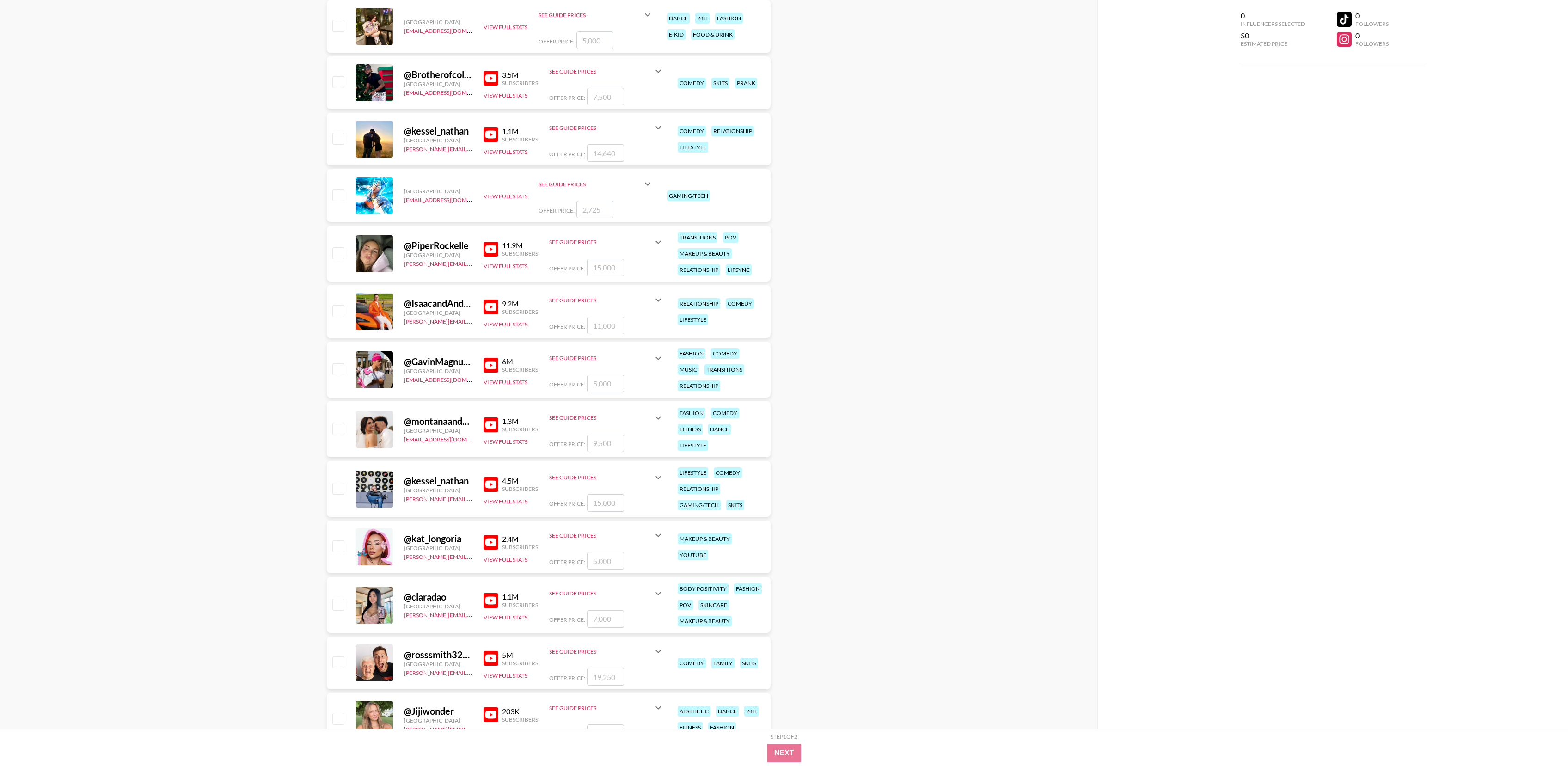
scroll to position [3855, 0]
click at [492, 364] on img at bounding box center [491, 364] width 14 height 14
click at [491, 427] on img at bounding box center [491, 423] width 14 height 14
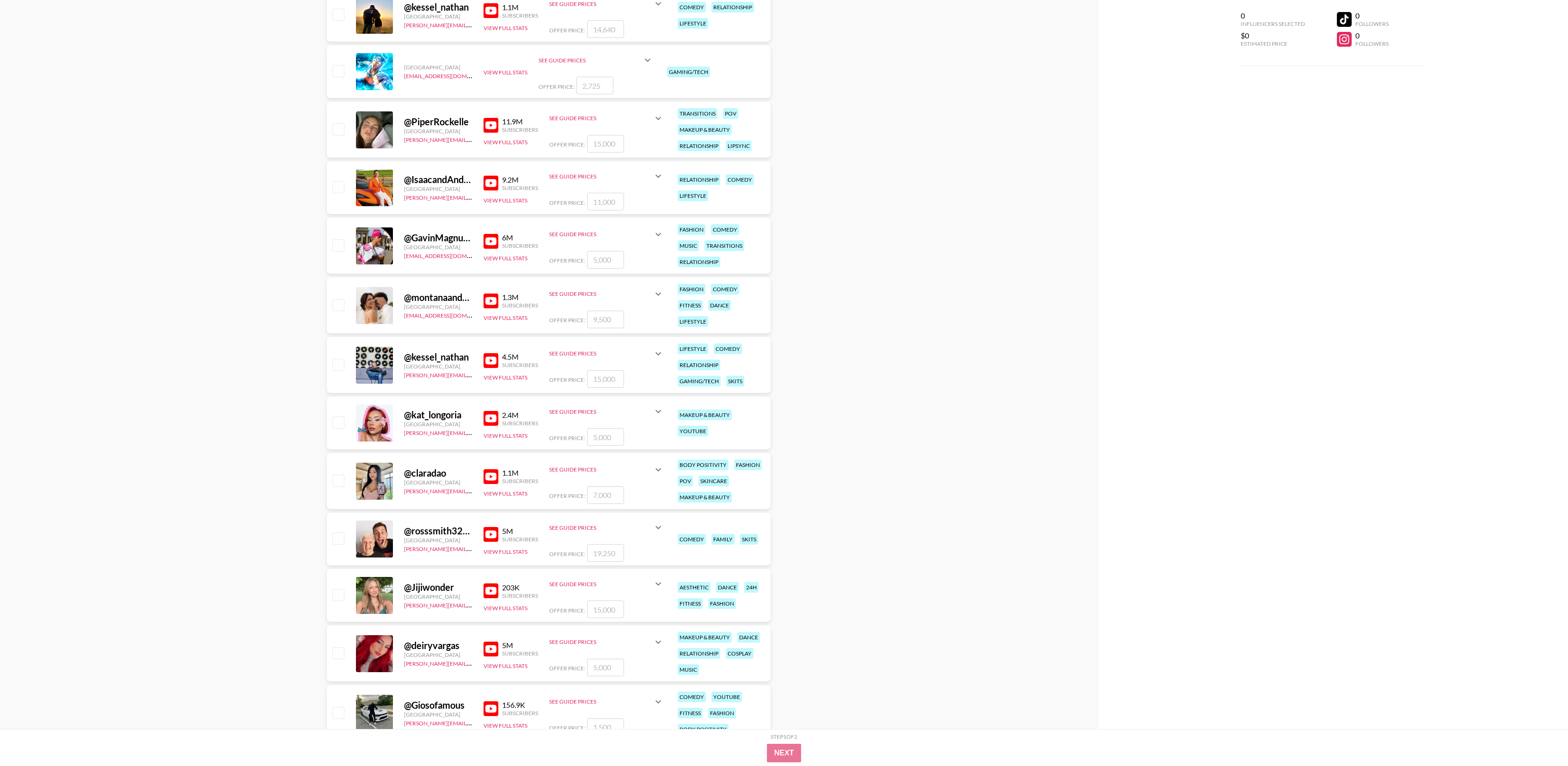
click at [491, 356] on img at bounding box center [491, 360] width 14 height 14
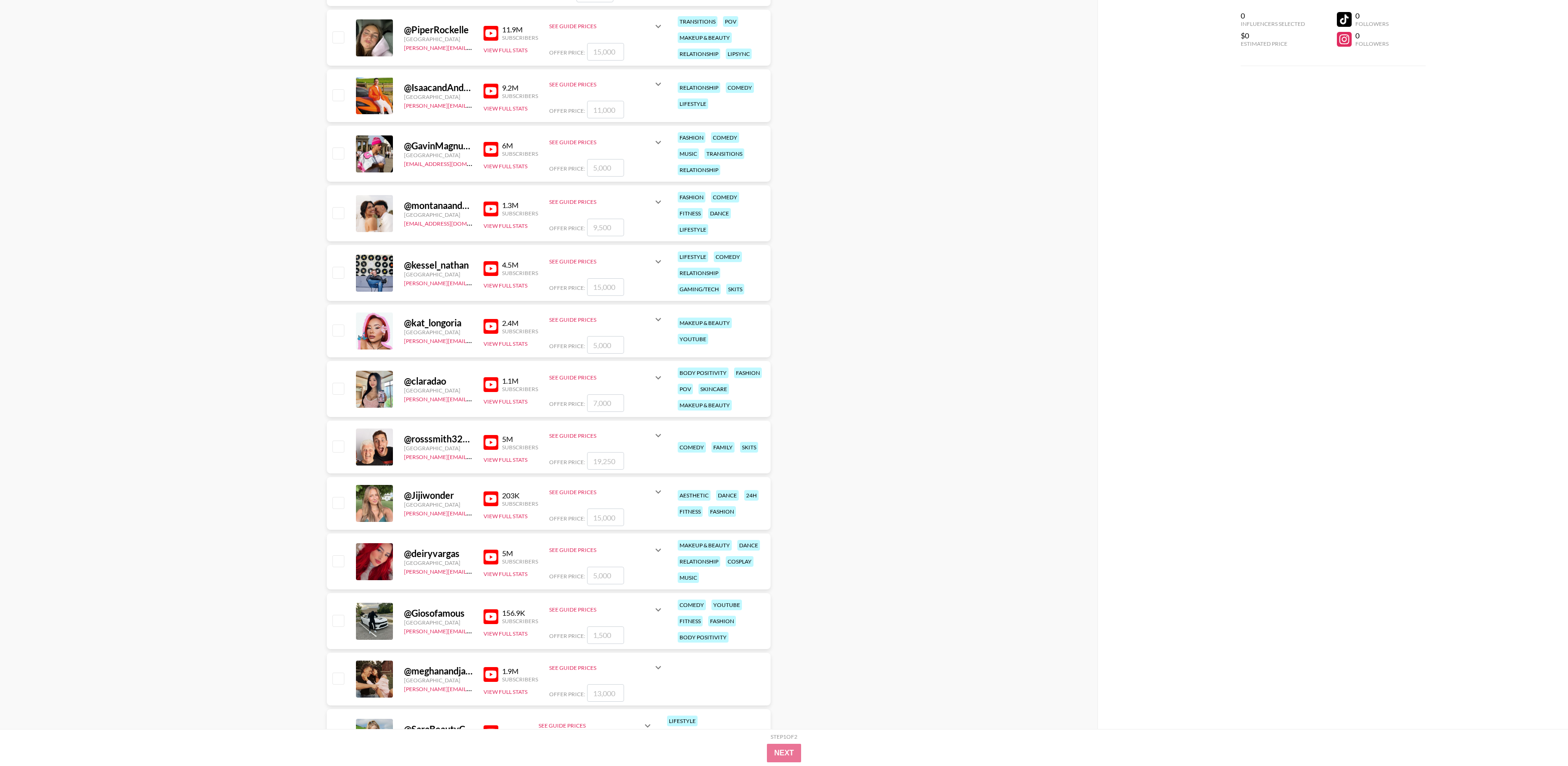
scroll to position [4070, 0]
click at [491, 439] on img at bounding box center [491, 441] width 14 height 14
click at [500, 499] on link at bounding box center [492, 497] width 19 height 14
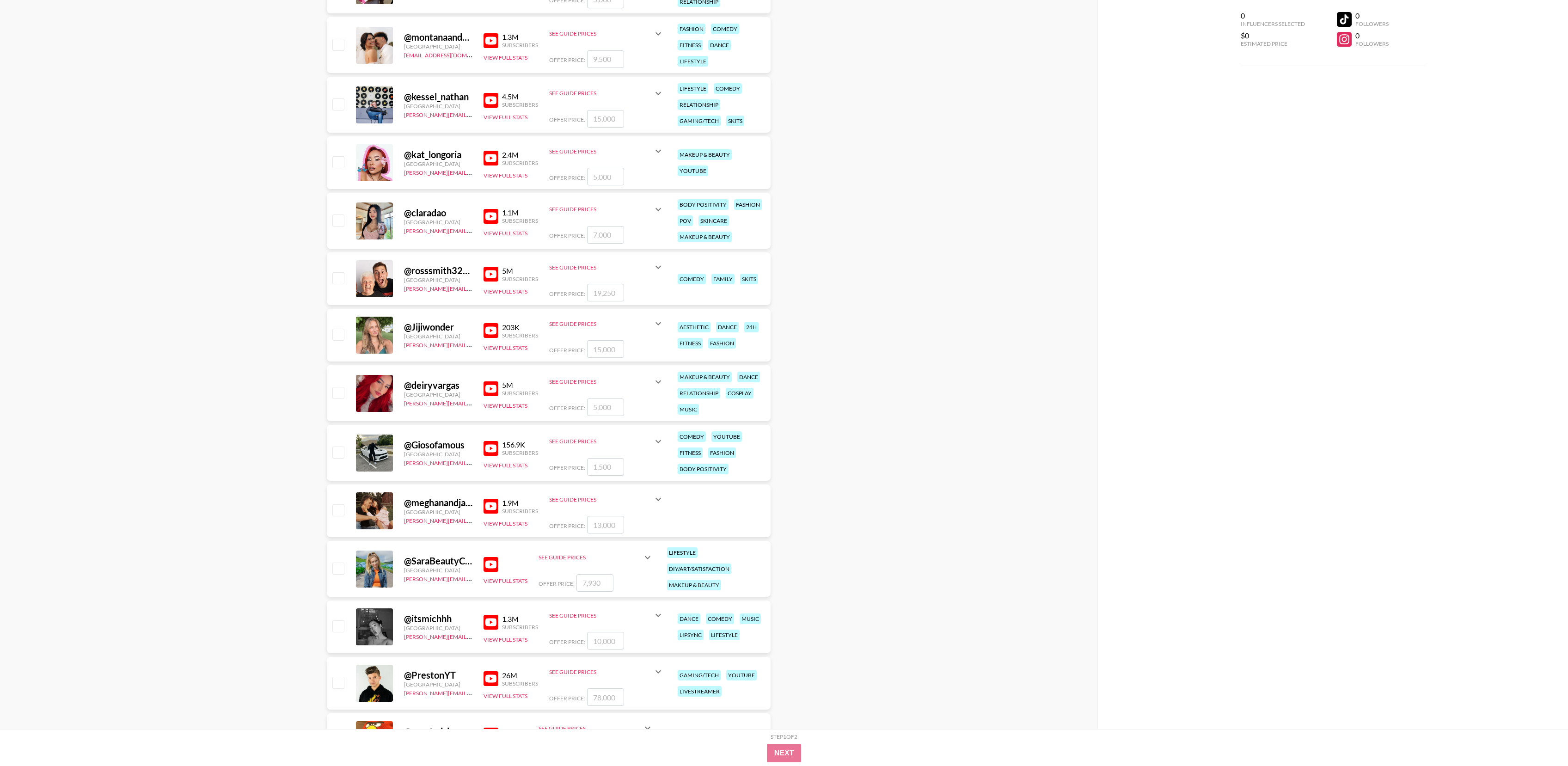
click at [491, 391] on img at bounding box center [491, 389] width 14 height 14
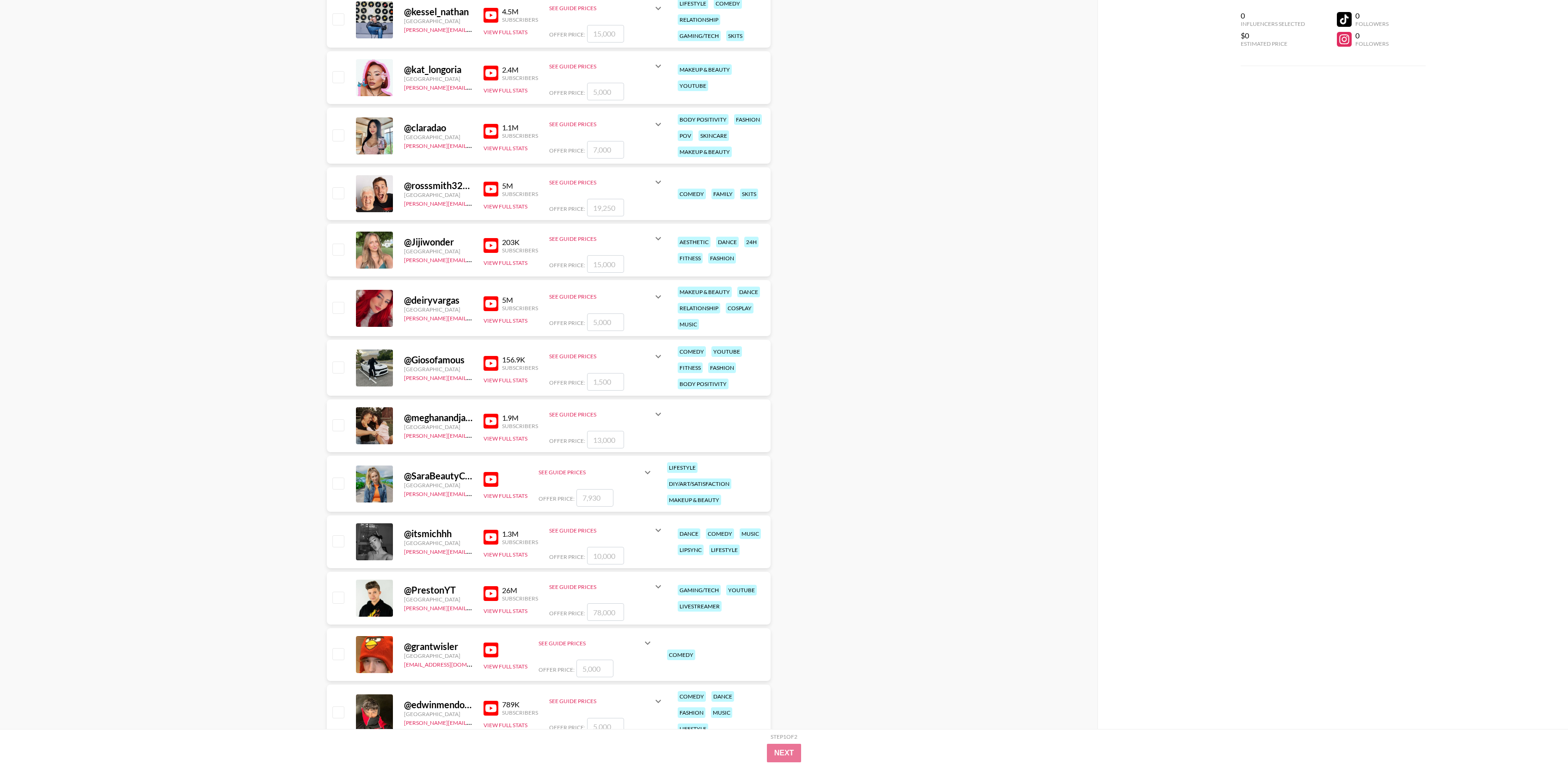
scroll to position [4324, 0]
click at [491, 420] on img at bounding box center [491, 419] width 14 height 14
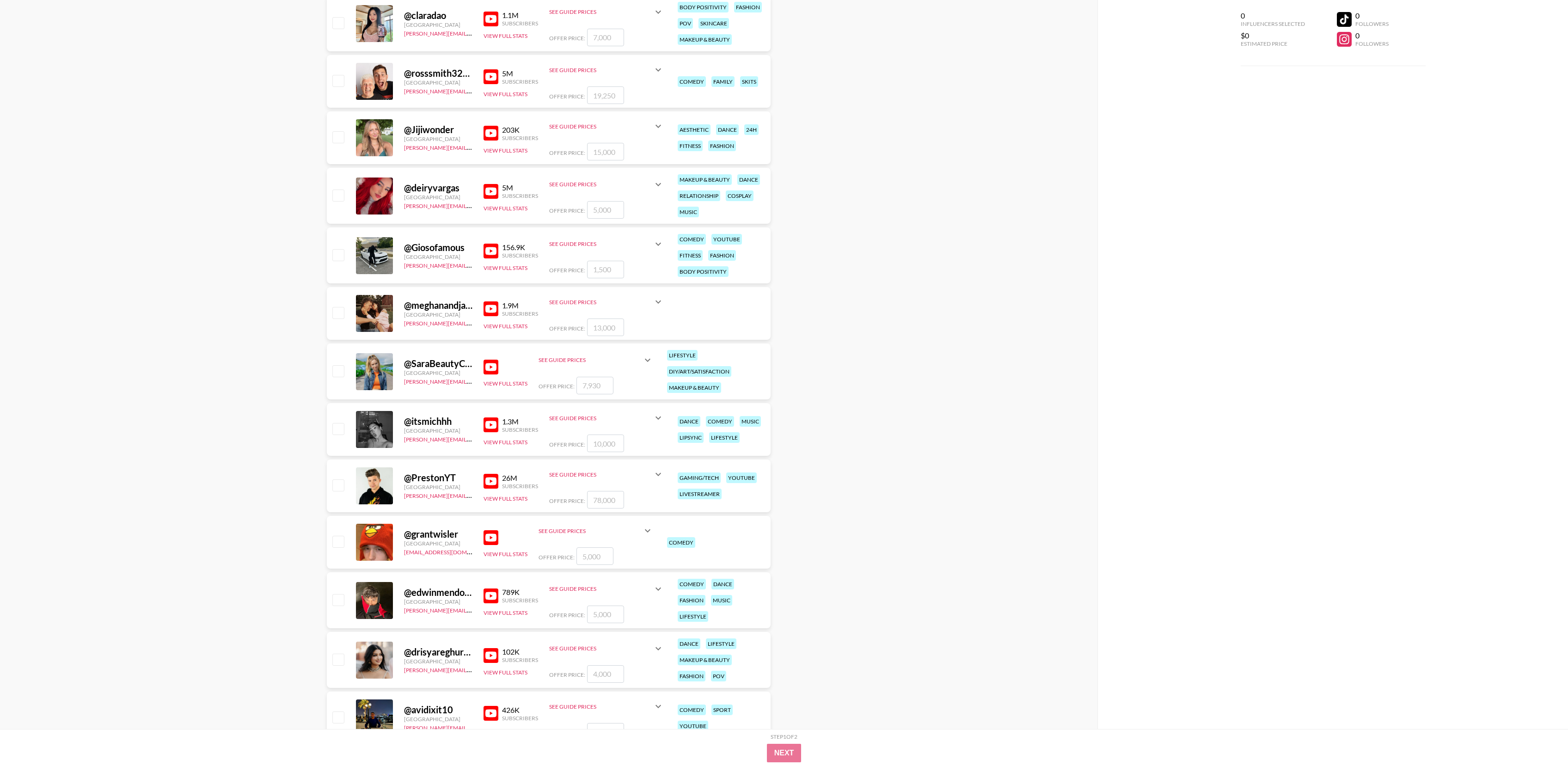
scroll to position [4441, 0]
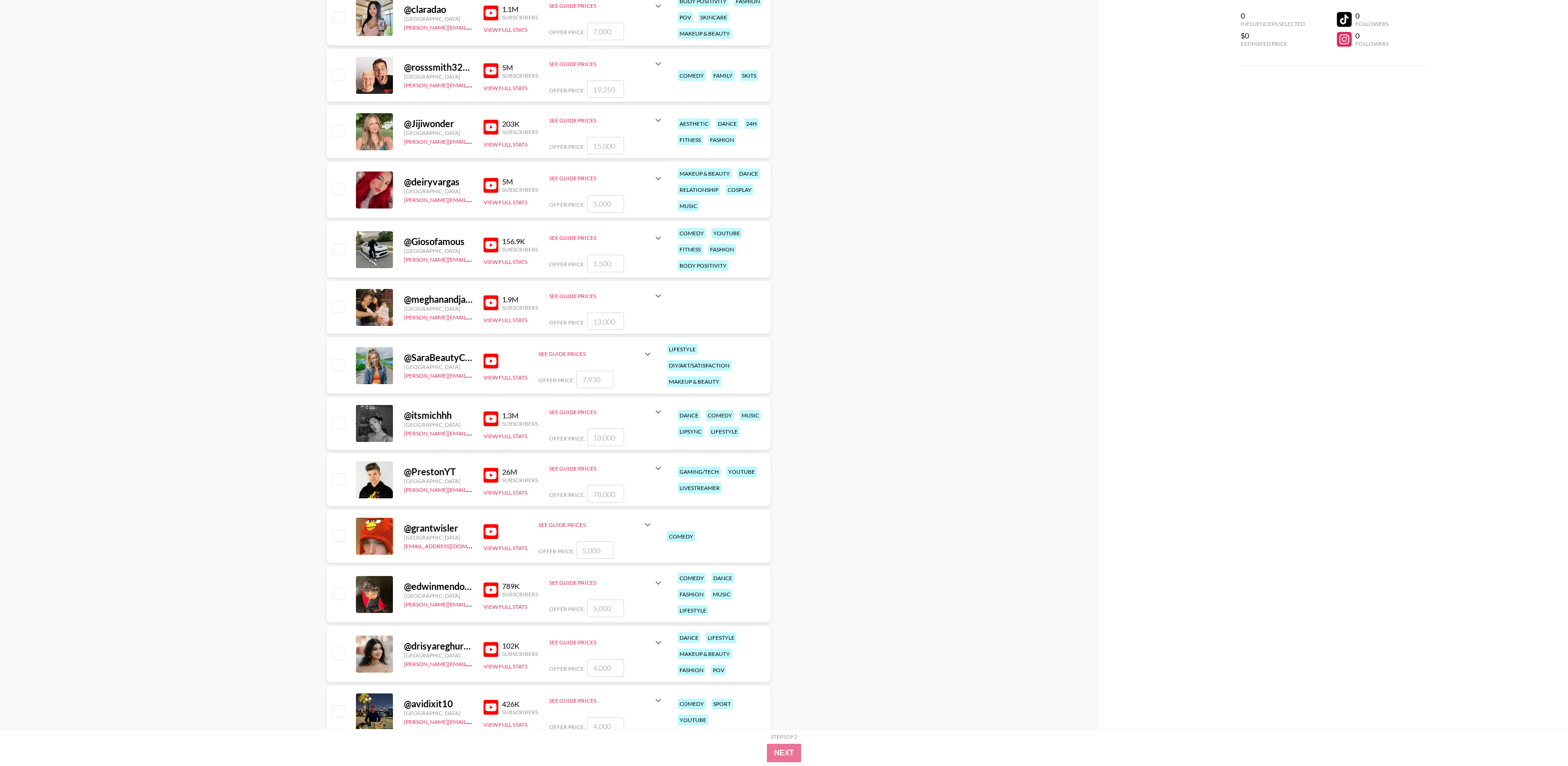
click at [493, 473] on img at bounding box center [491, 475] width 14 height 14
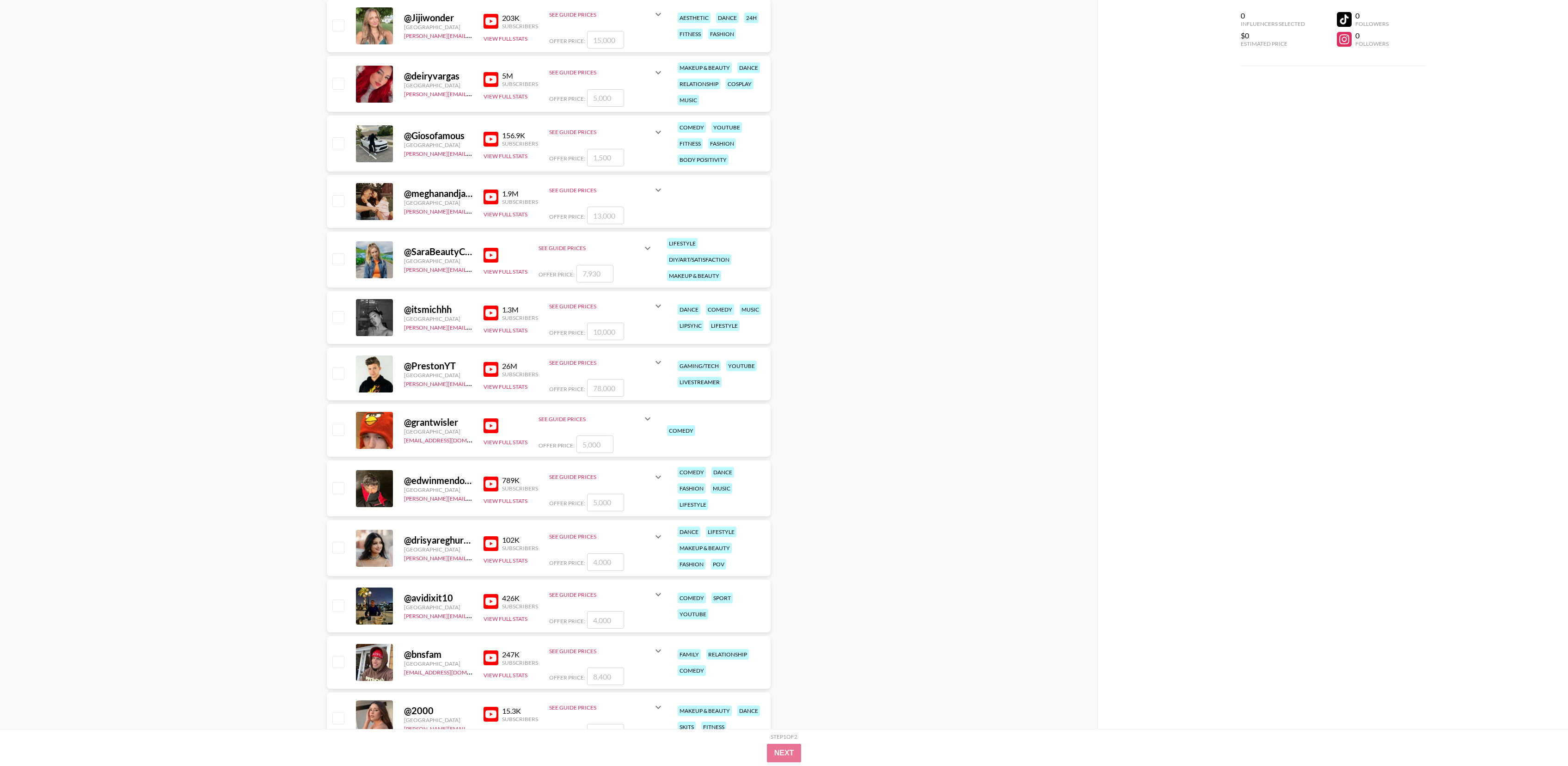
click at [491, 423] on img at bounding box center [491, 426] width 14 height 14
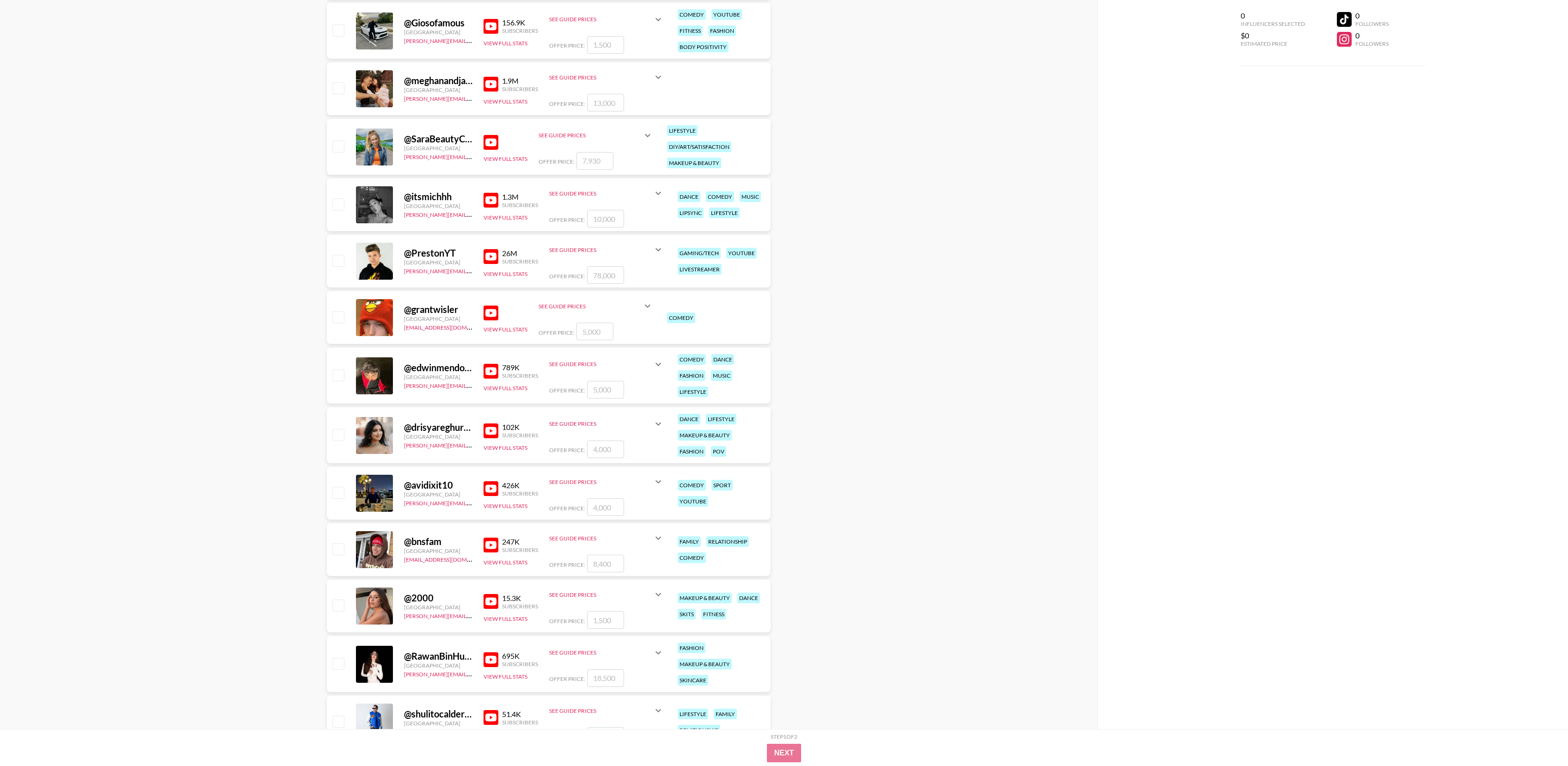
scroll to position [4661, 0]
click at [486, 373] on img at bounding box center [491, 370] width 14 height 14
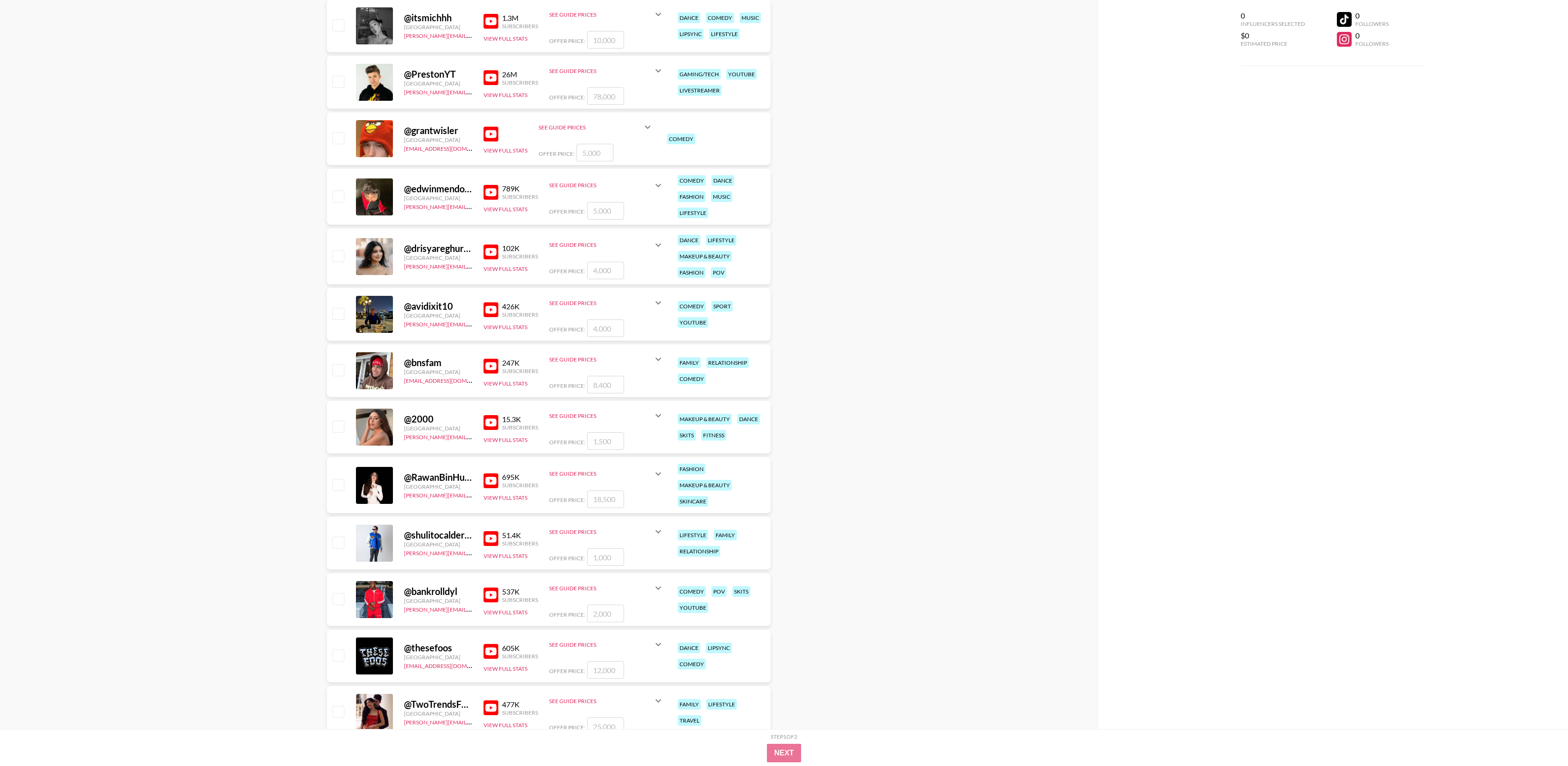
scroll to position [4859, 0]
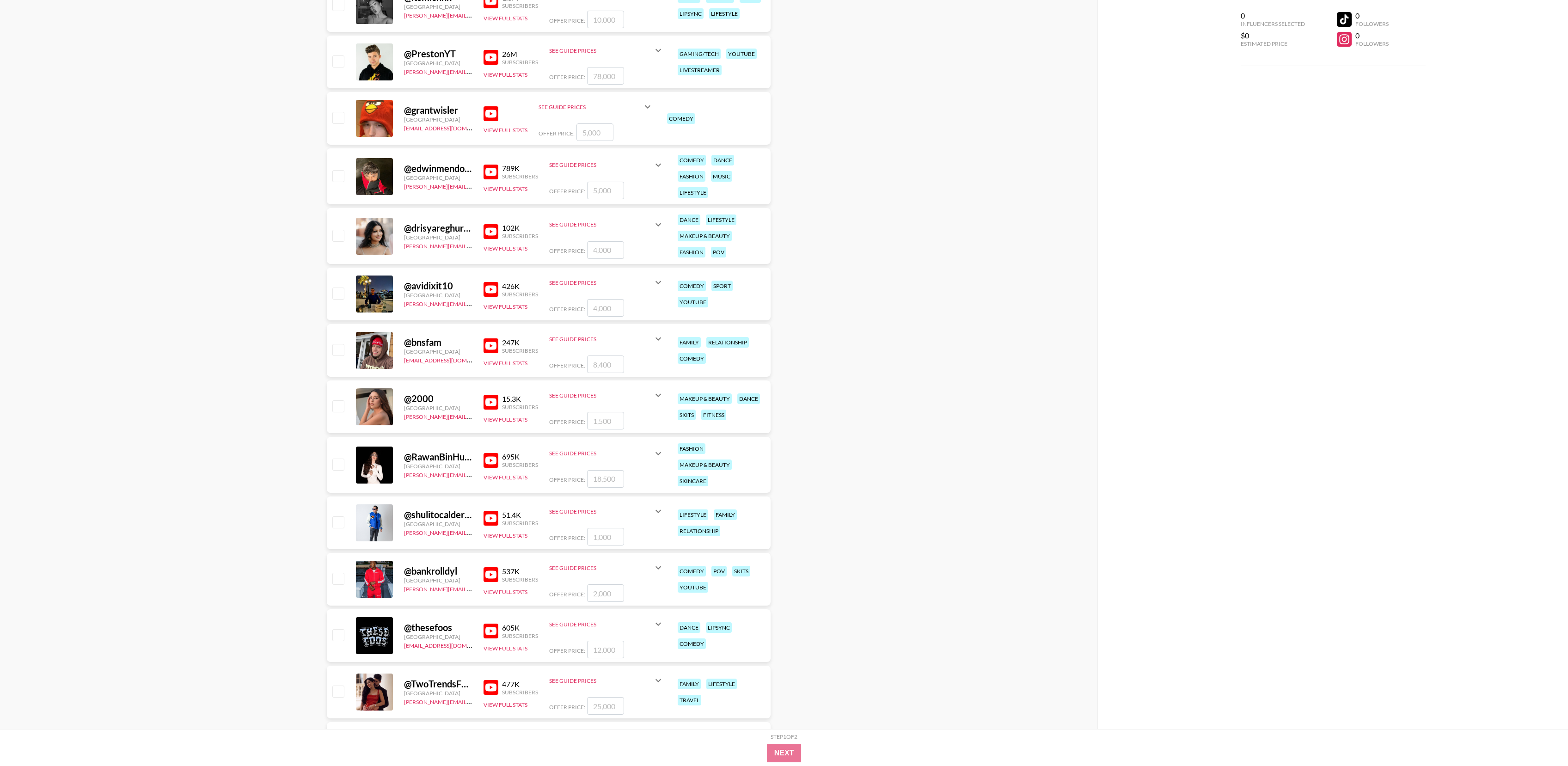
click at [492, 347] on img at bounding box center [491, 346] width 14 height 14
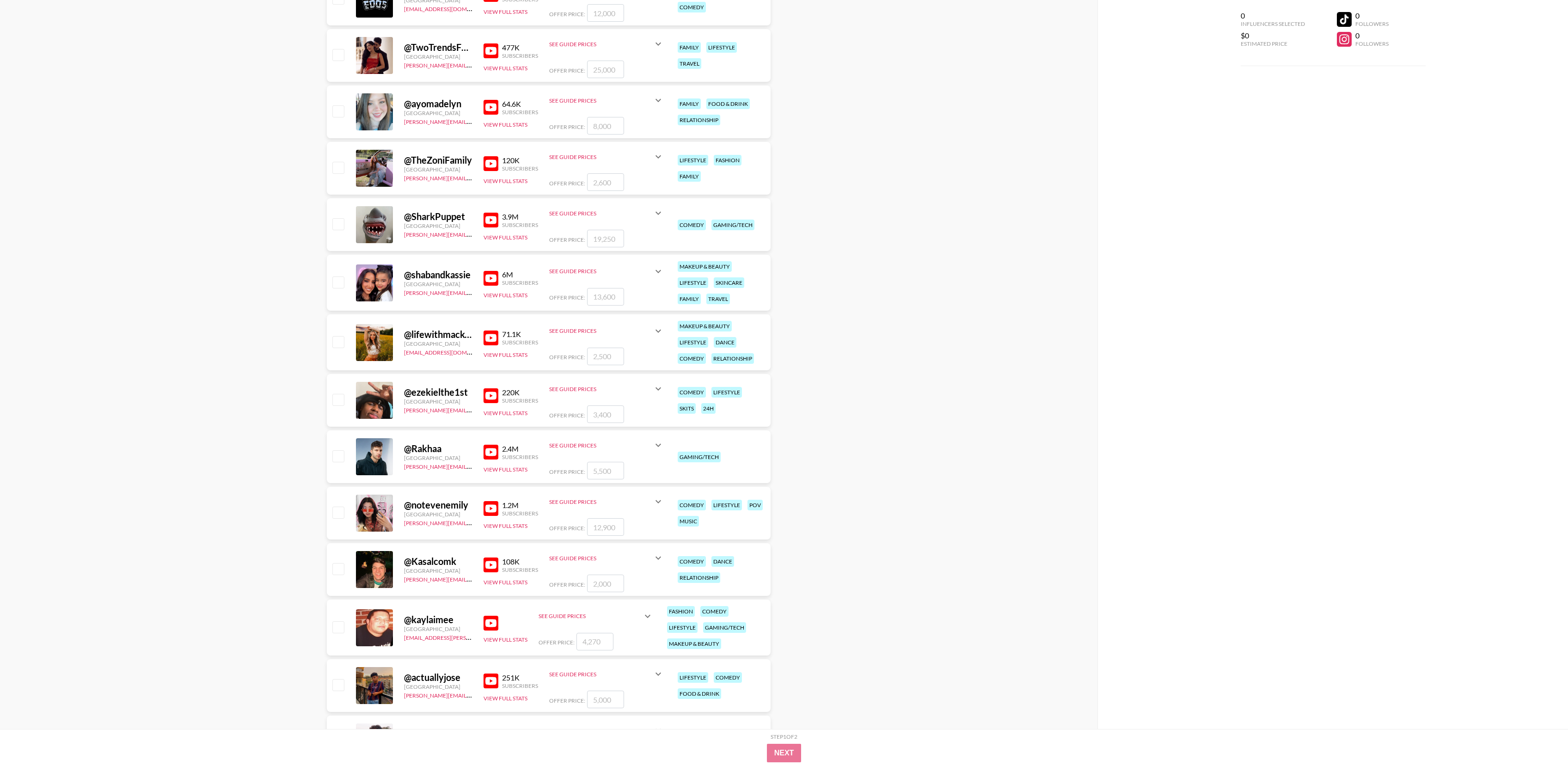
scroll to position [5502, 0]
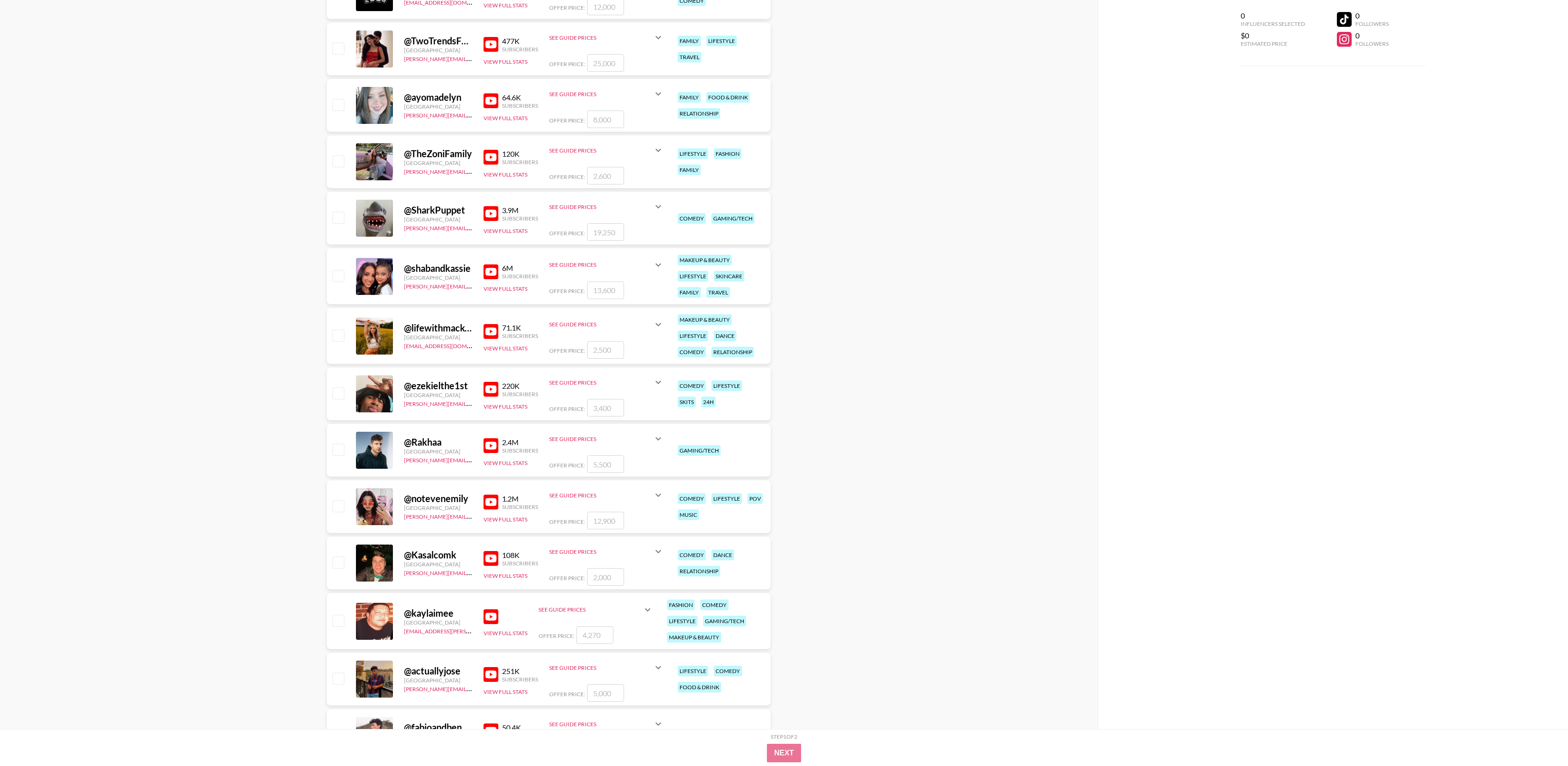
click at [484, 450] on img at bounding box center [491, 446] width 14 height 14
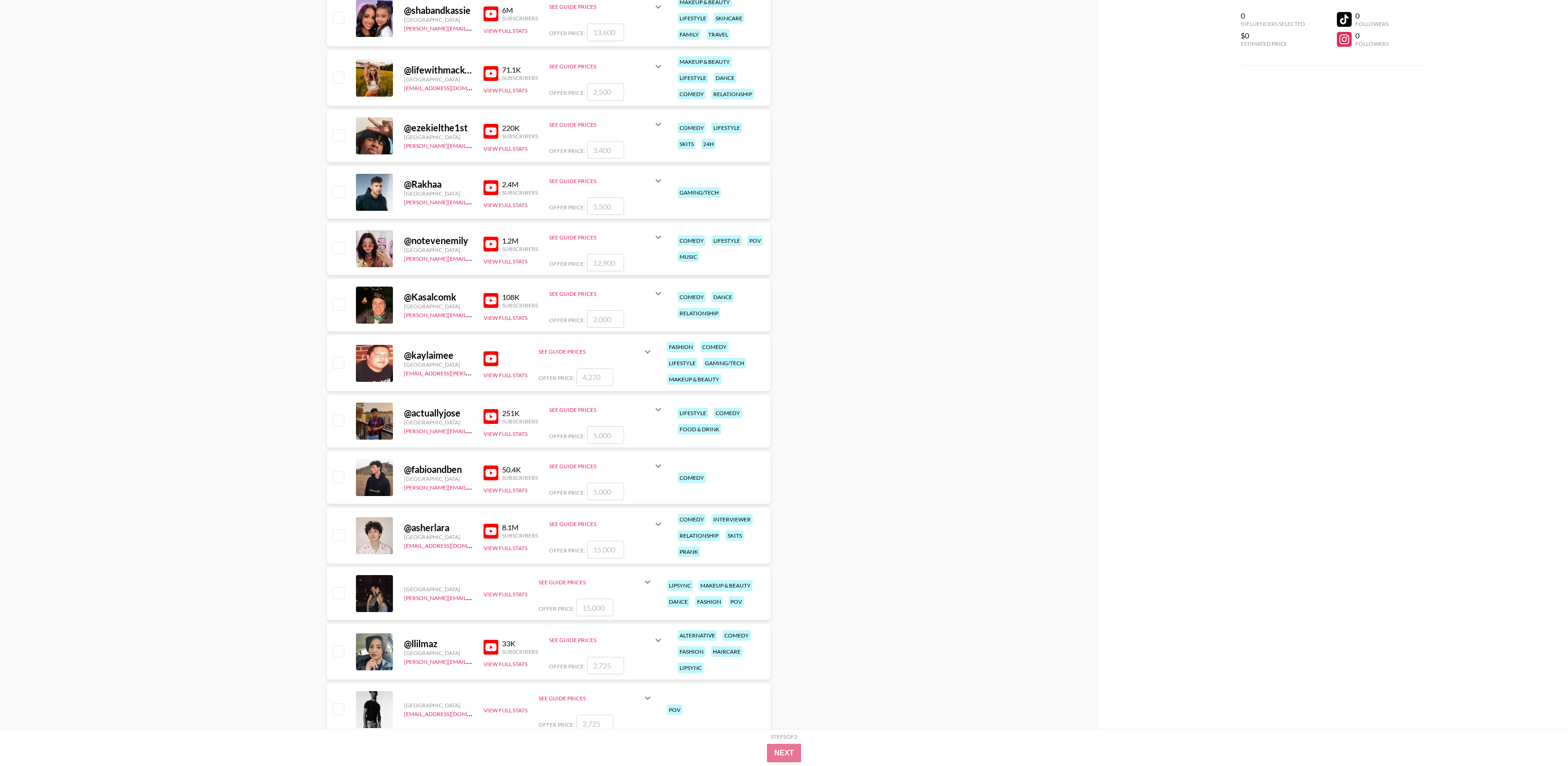
scroll to position [5950, 0]
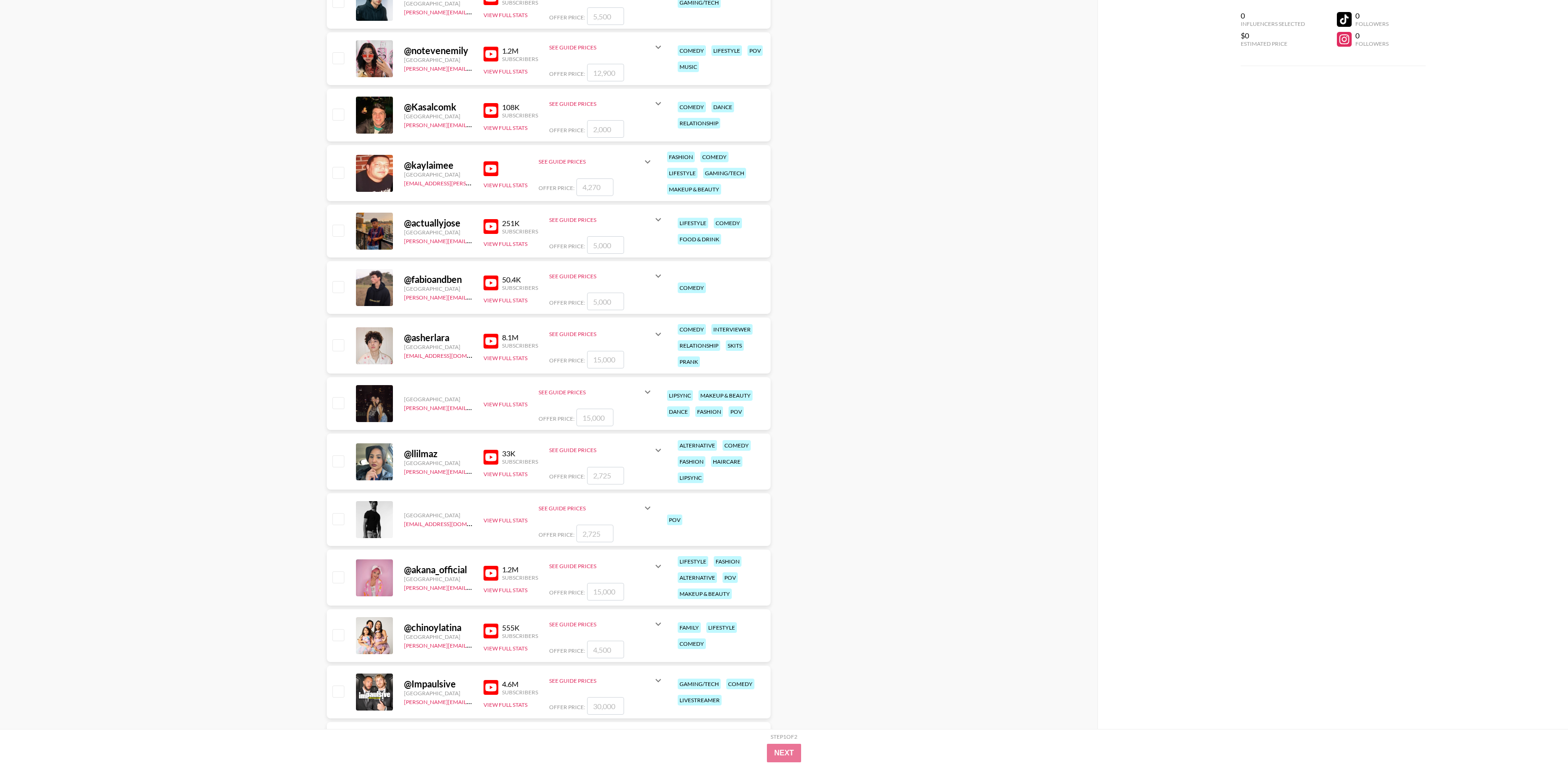
click at [495, 287] on img at bounding box center [491, 283] width 14 height 14
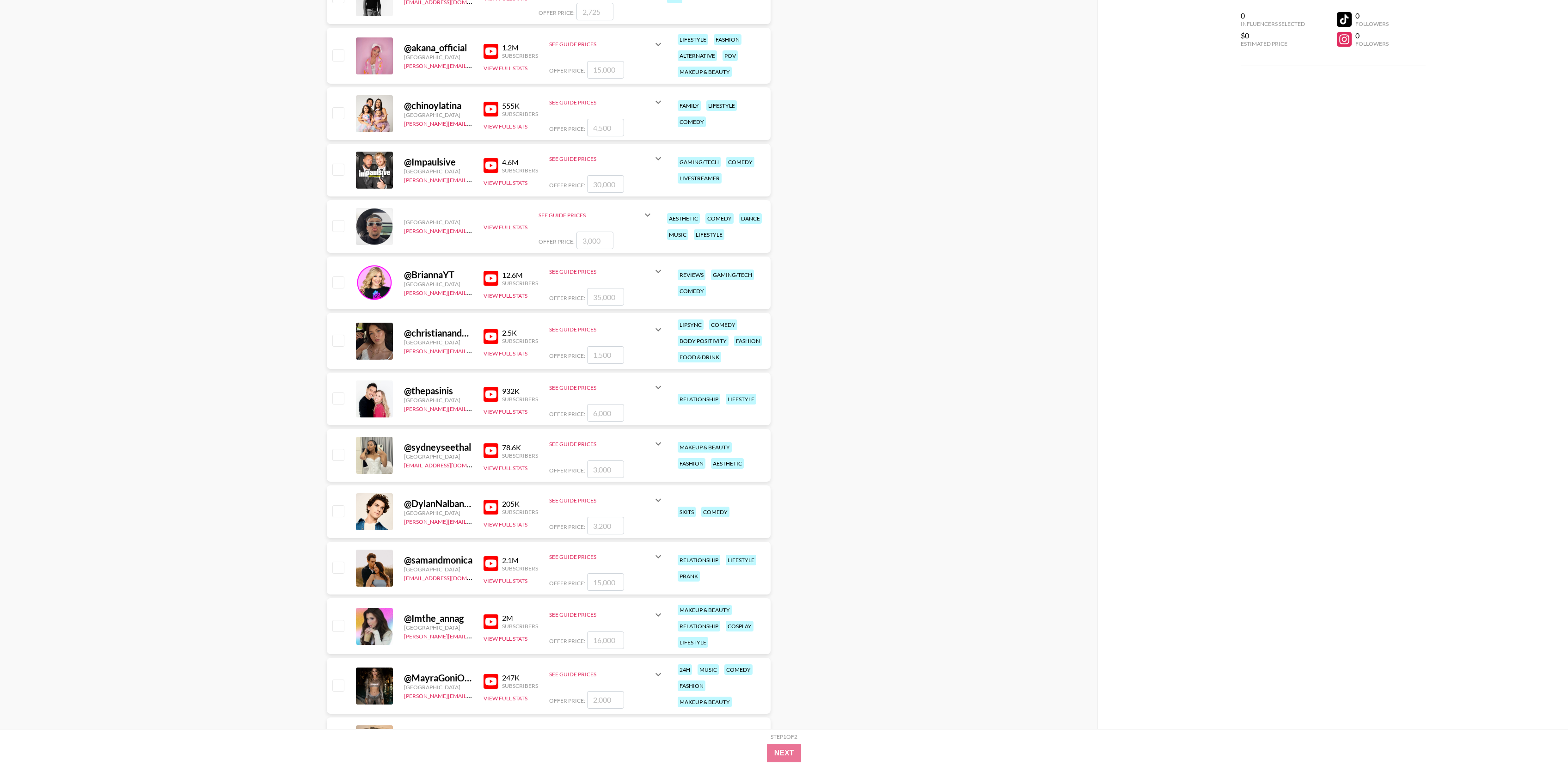
scroll to position [6492, 0]
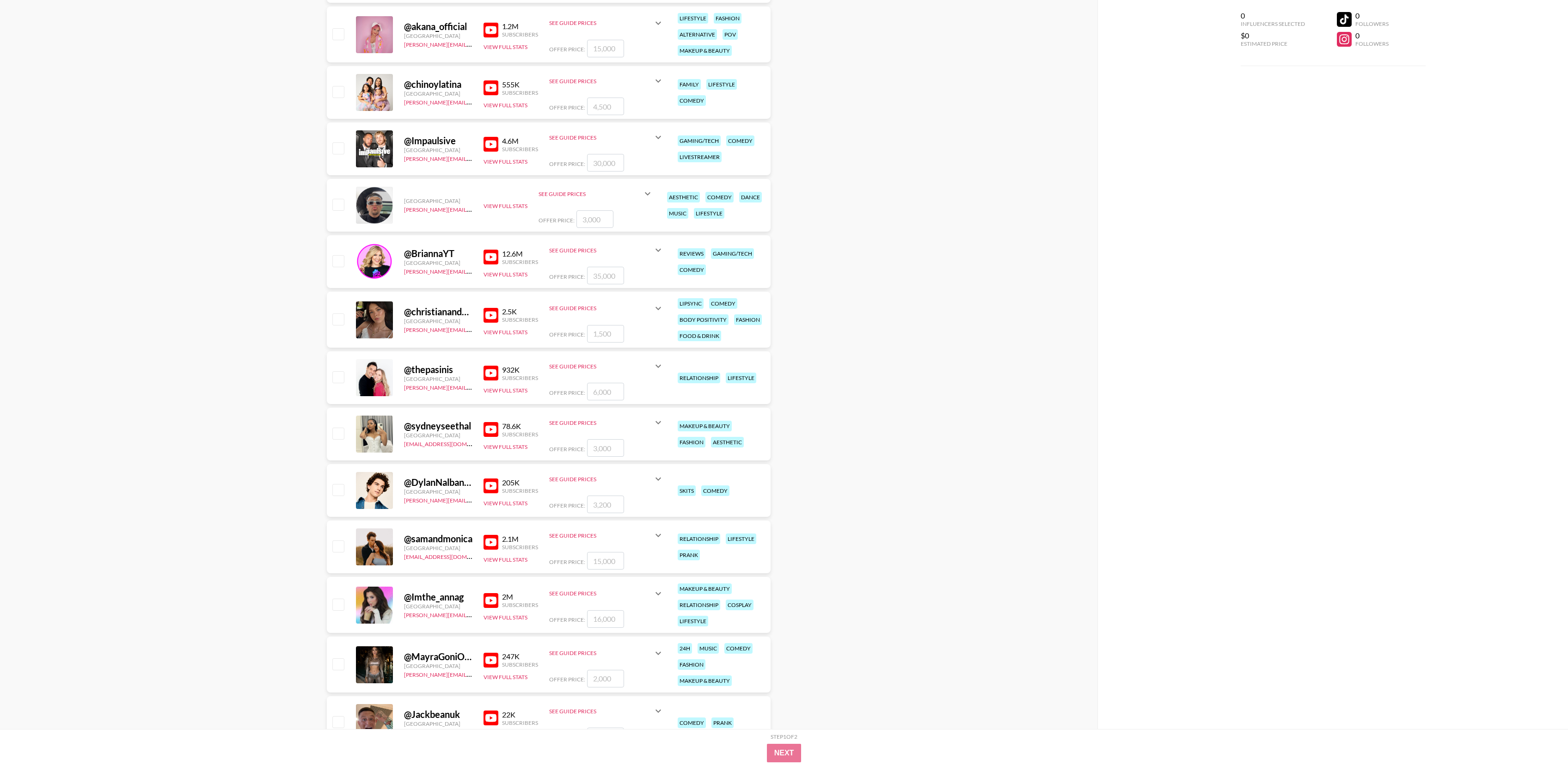
click at [491, 375] on img at bounding box center [491, 373] width 14 height 14
click at [492, 491] on img at bounding box center [491, 487] width 14 height 14
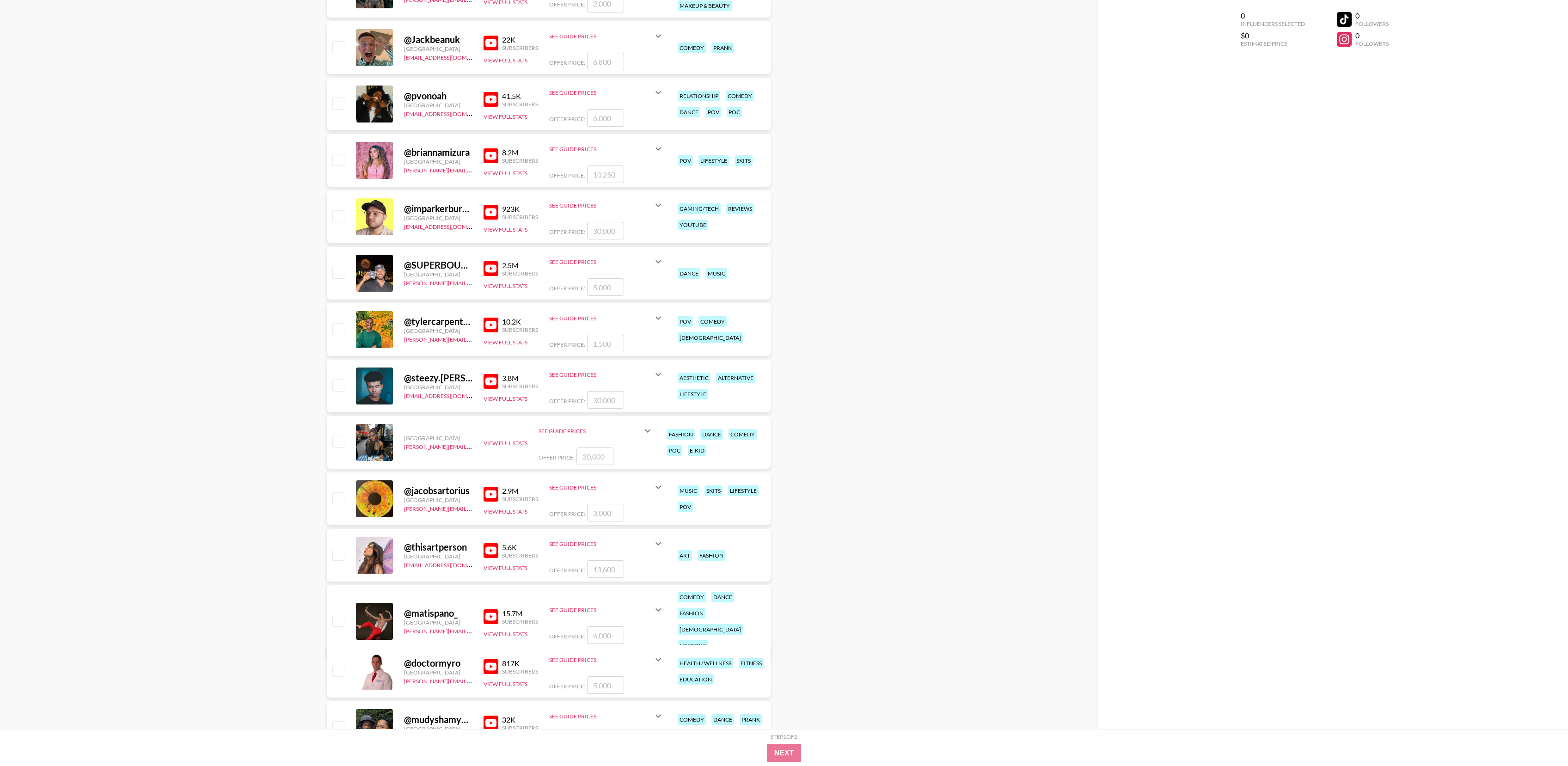
scroll to position [7168, 0]
click at [490, 383] on img at bounding box center [491, 381] width 14 height 14
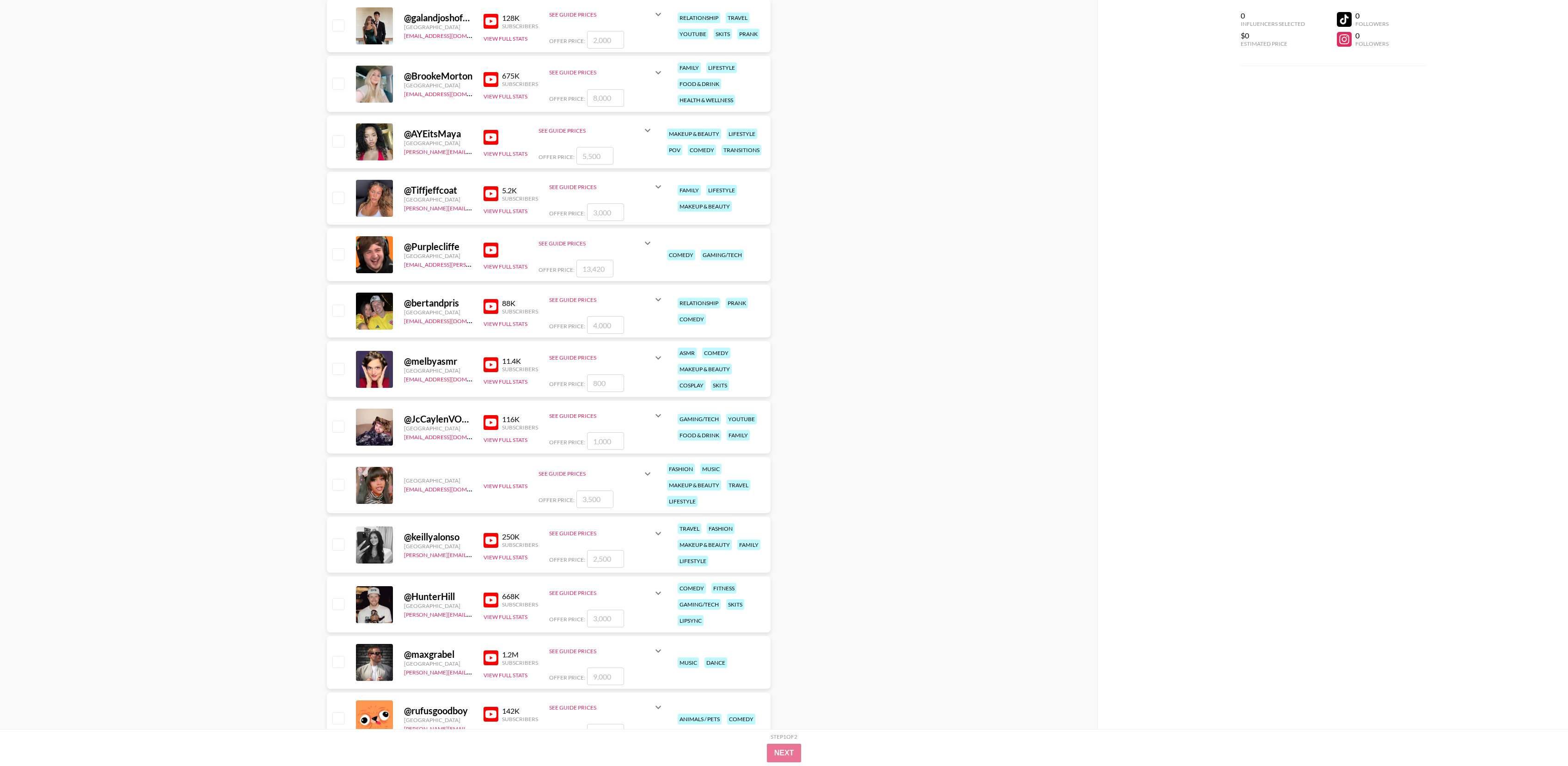
scroll to position [8010, 0]
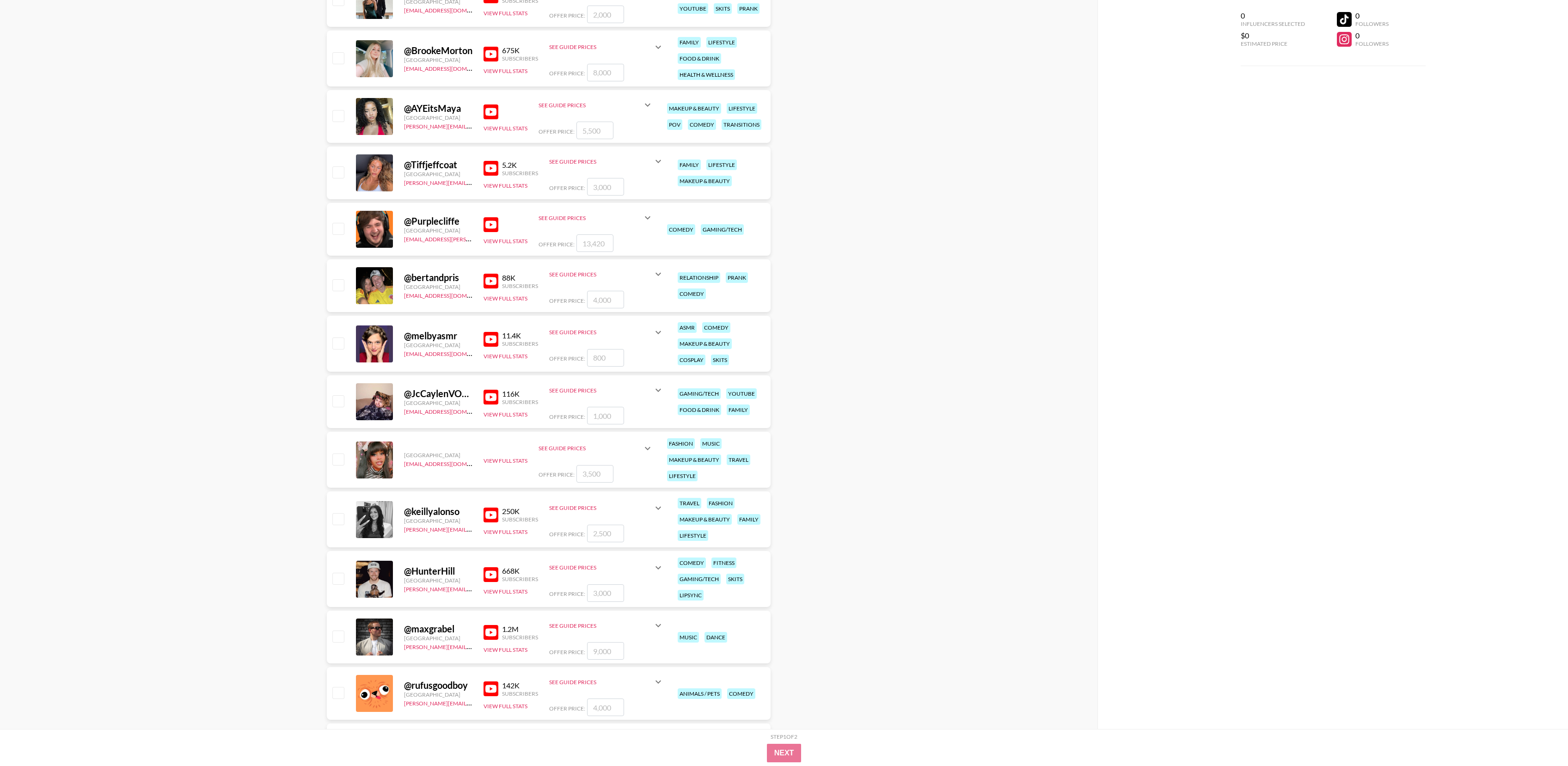
click at [436, 391] on div "@ JcCaylenVODS" at bounding box center [438, 393] width 68 height 12
drag, startPoint x: 494, startPoint y: 401, endPoint x: 502, endPoint y: 396, distance: 9.4
click at [496, 400] on img at bounding box center [491, 397] width 14 height 14
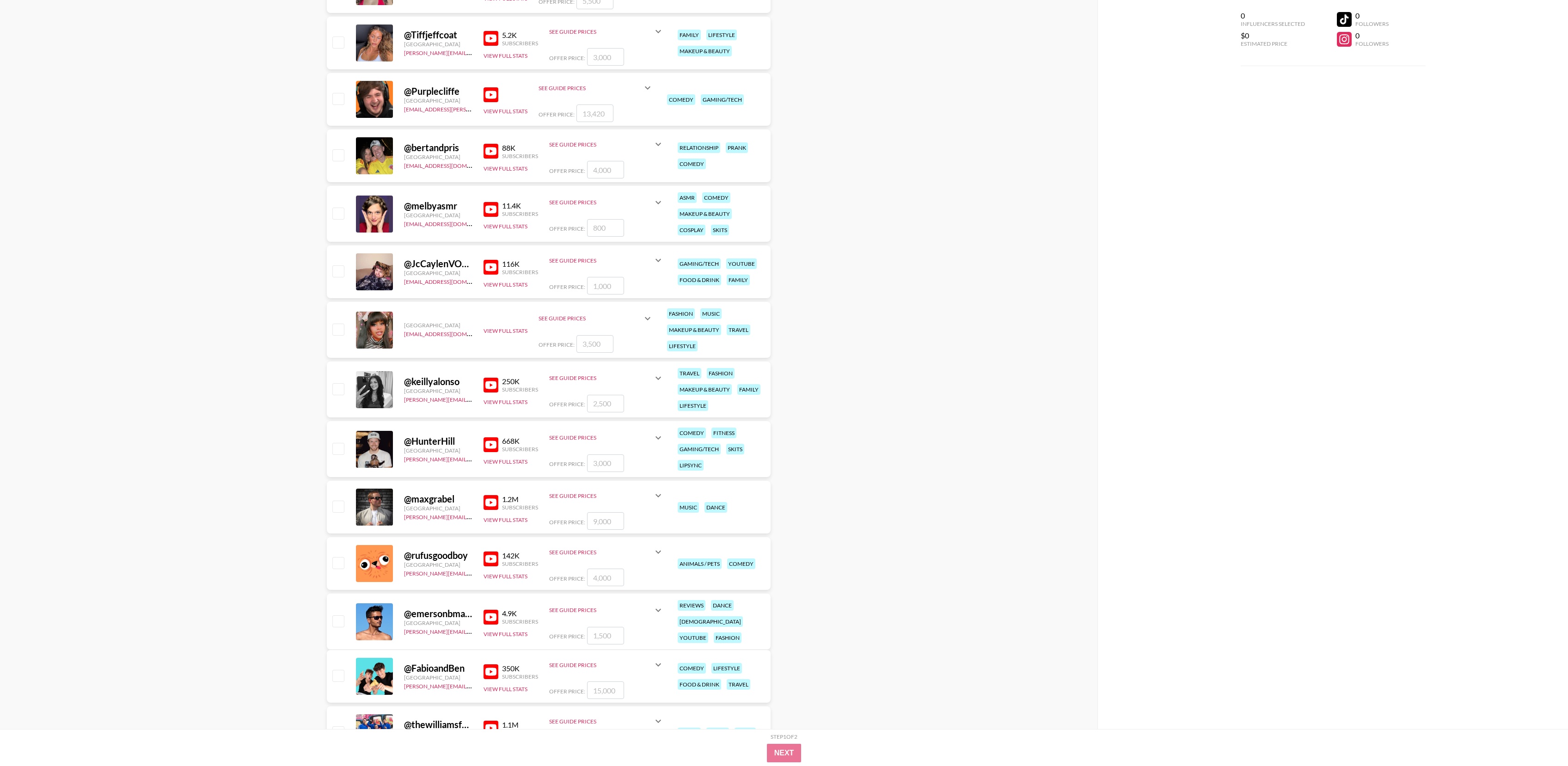
scroll to position [8183, 0]
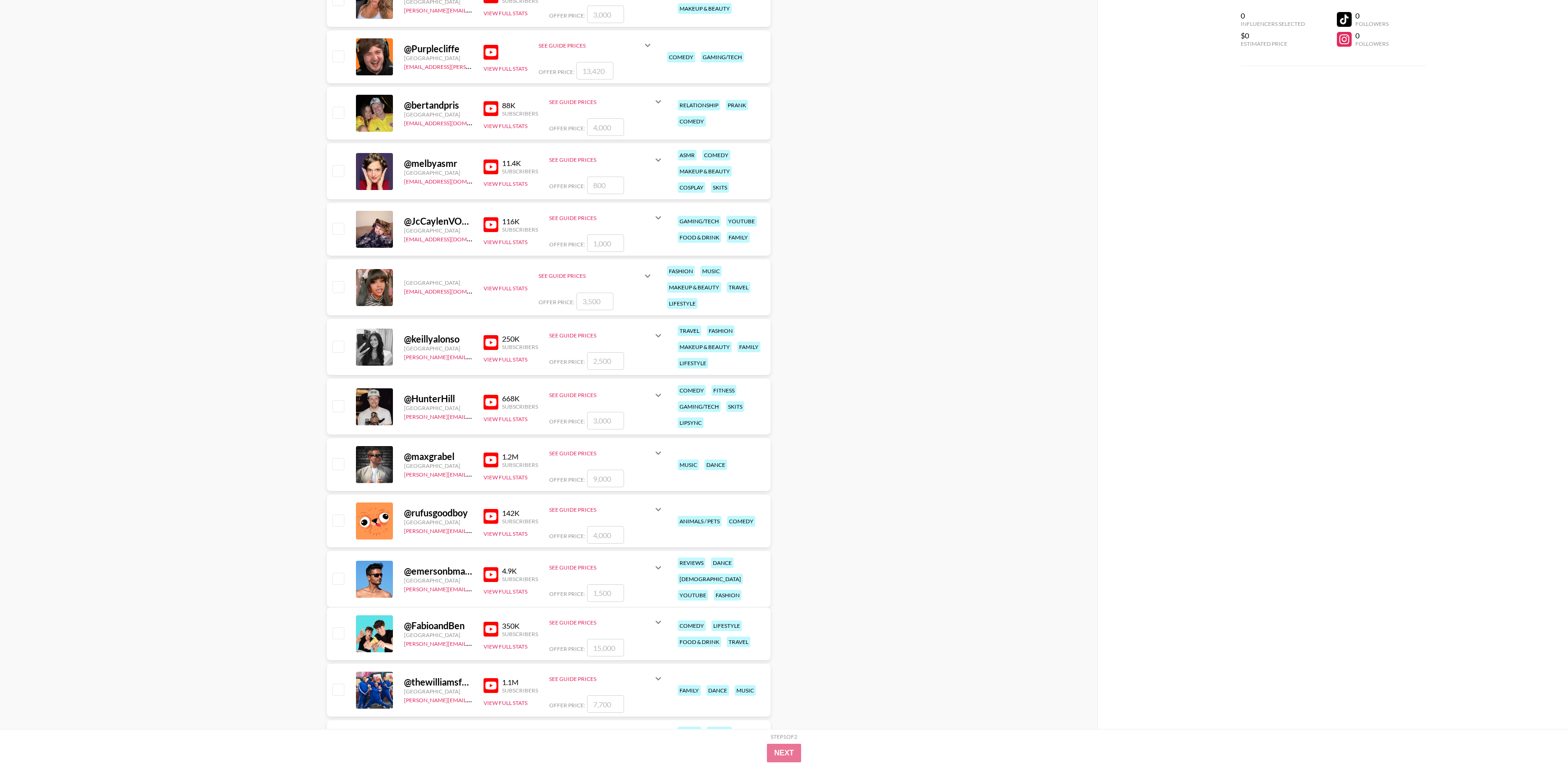
click at [493, 406] on img at bounding box center [491, 401] width 14 height 14
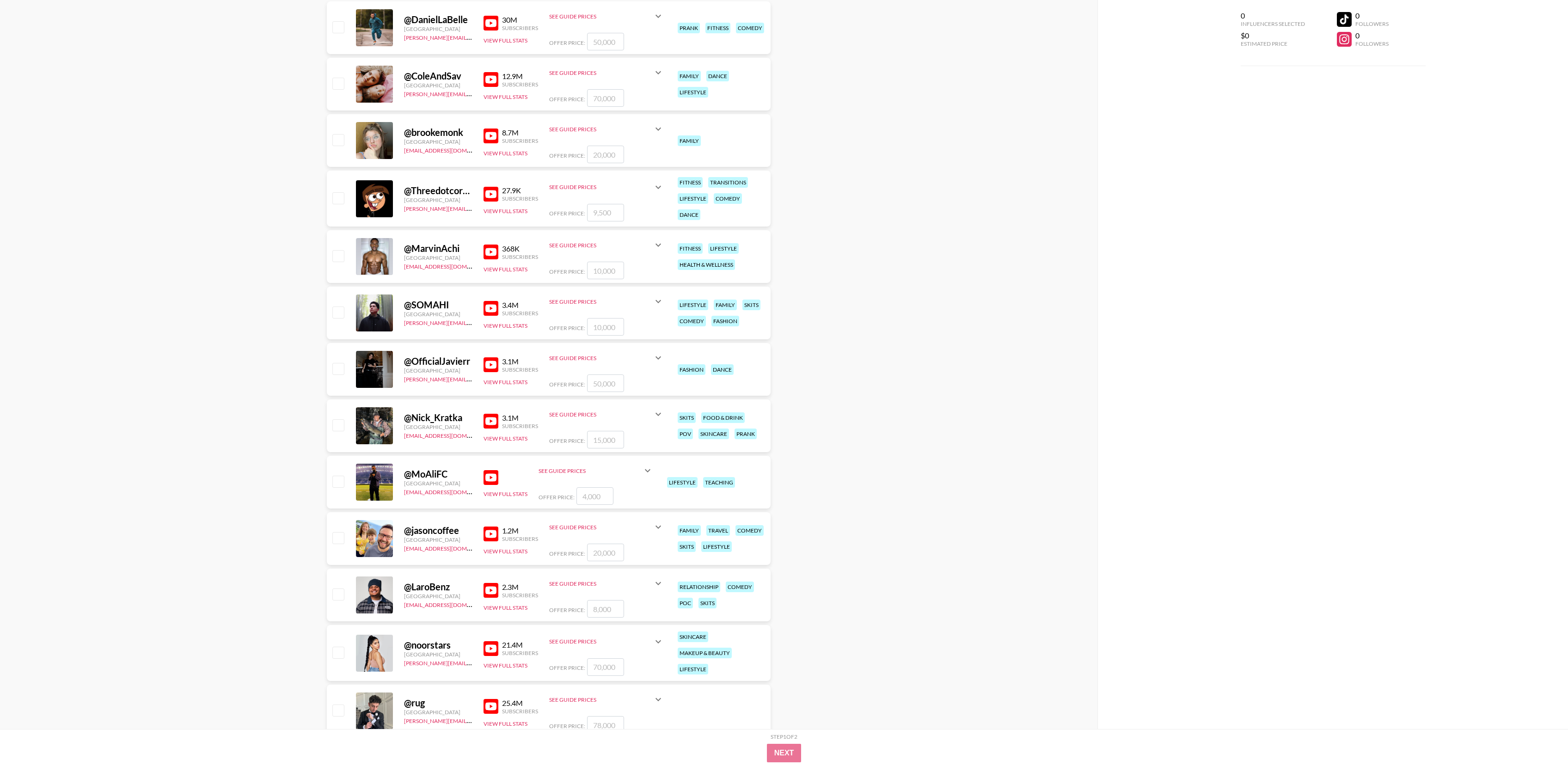
scroll to position [0, 0]
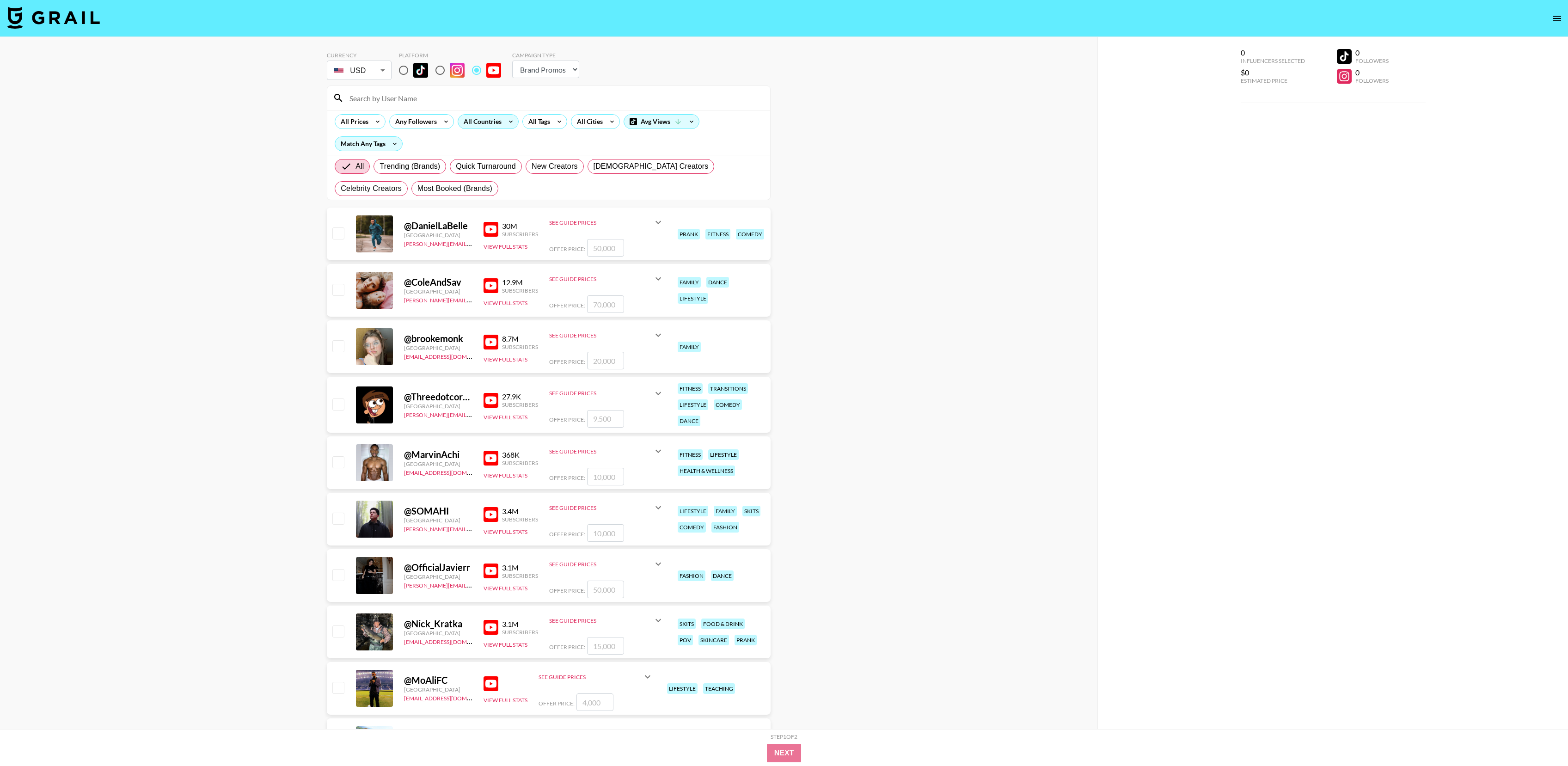
drag, startPoint x: 489, startPoint y: 129, endPoint x: 491, endPoint y: 122, distance: 7.3
click at [490, 128] on div "All Prices Any Followers All Countries All Tags All Cities Avg Views Match Any …" at bounding box center [549, 132] width 443 height 45
click at [491, 122] on div "All Countries" at bounding box center [481, 121] width 45 height 14
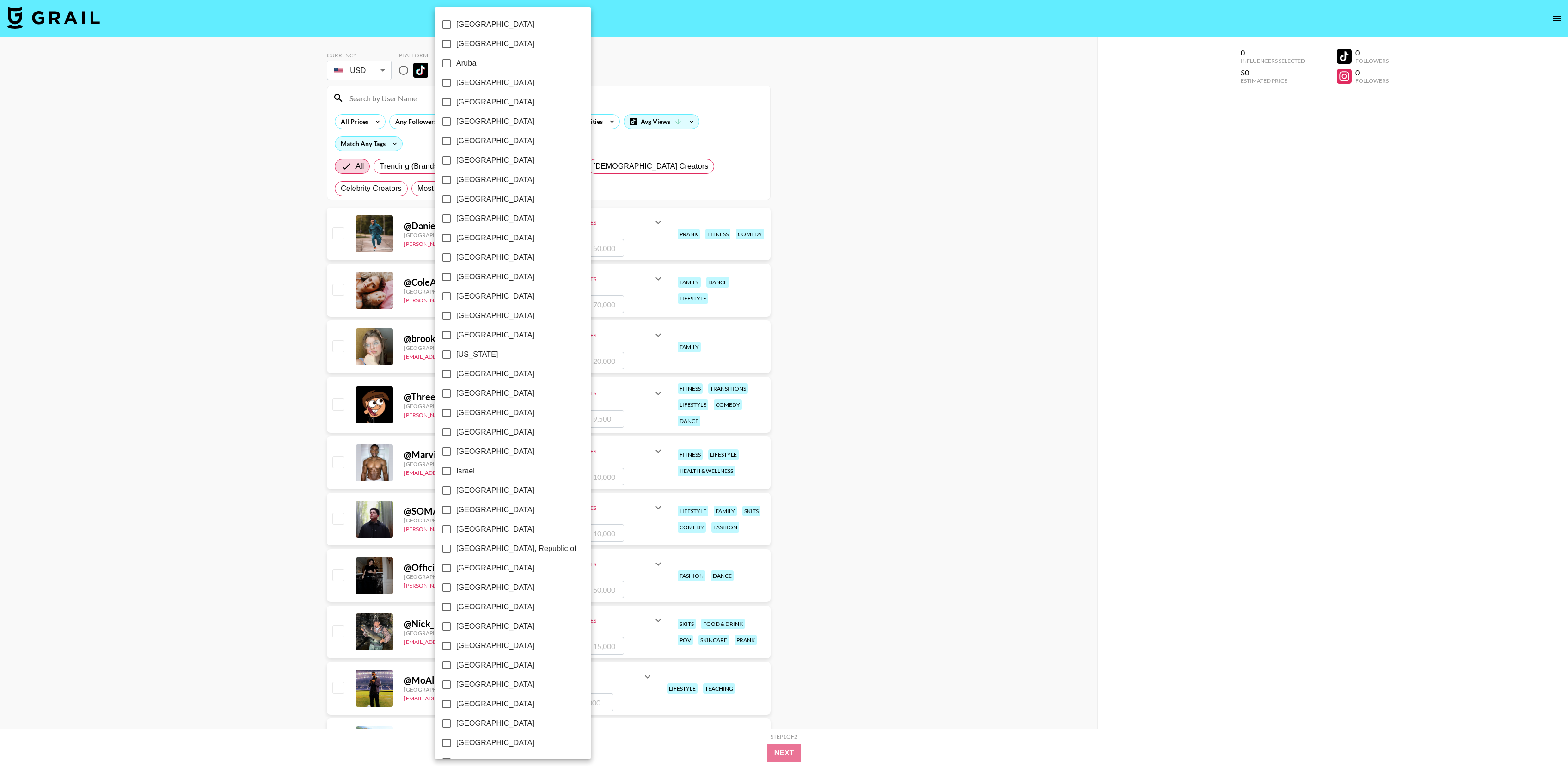
scroll to position [311, 0]
click at [446, 721] on input "[GEOGRAPHIC_DATA]" at bounding box center [446, 723] width 20 height 20
checkbox input "true"
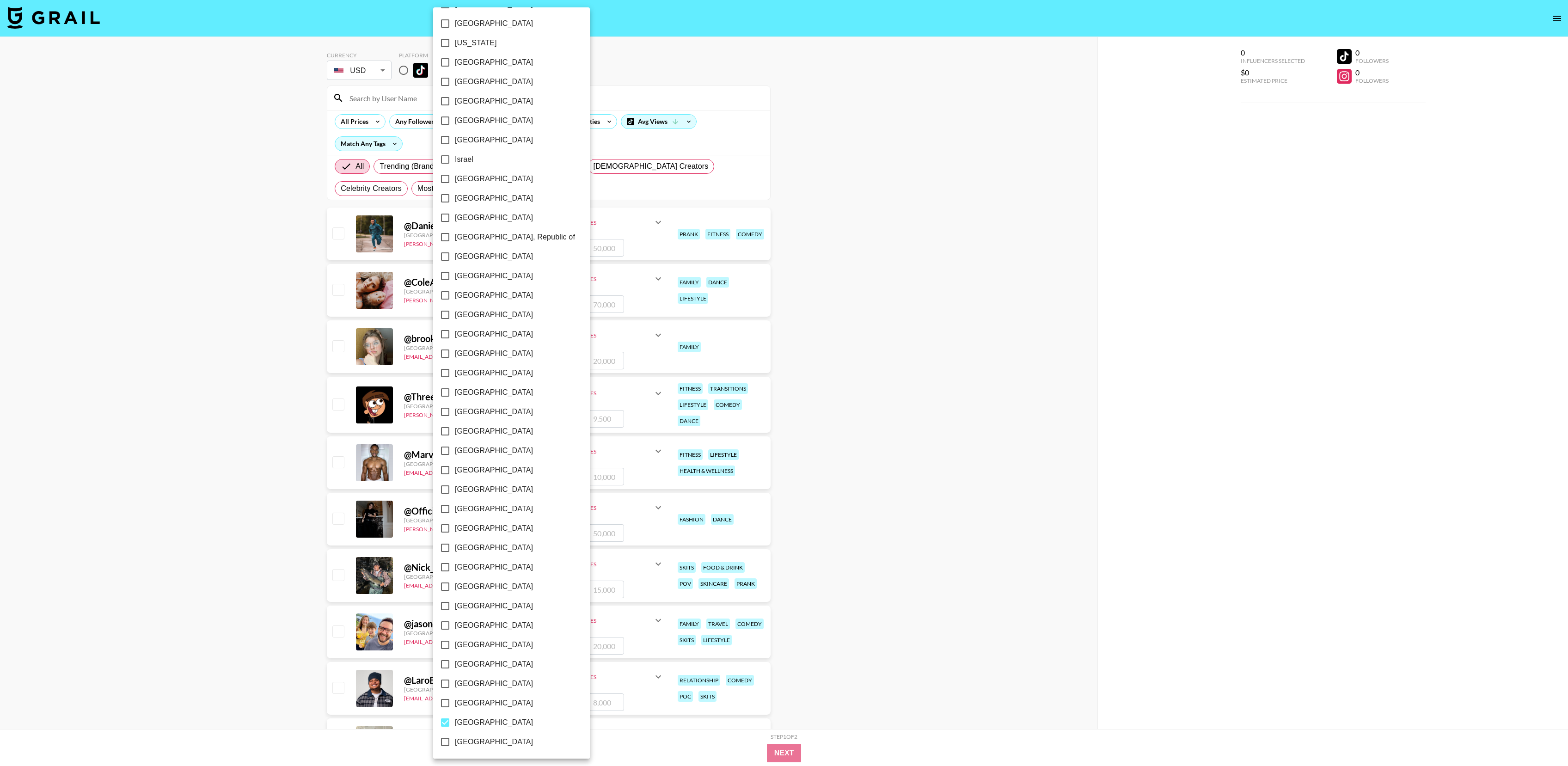
click at [218, 384] on div at bounding box center [784, 383] width 1568 height 766
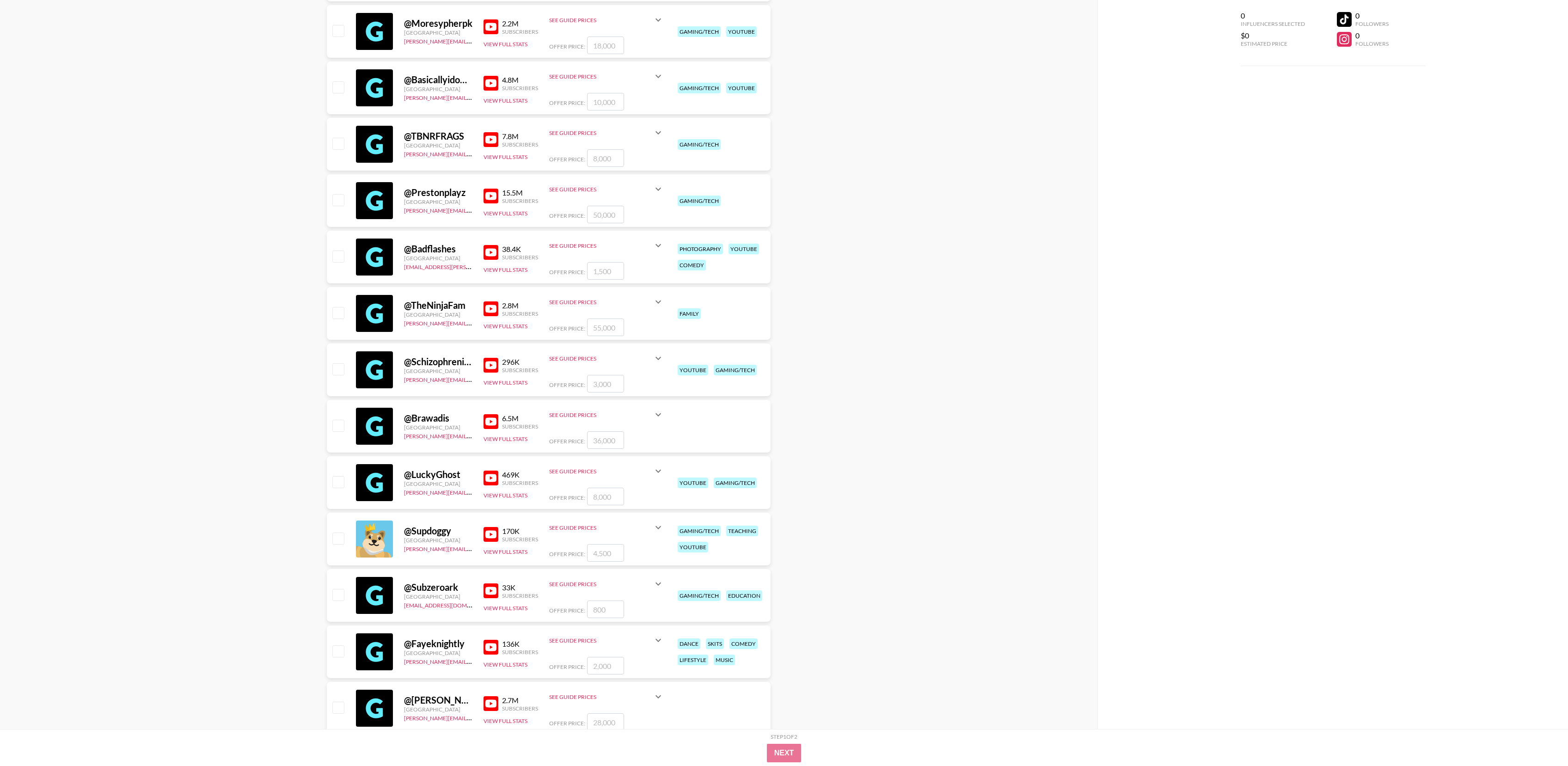
scroll to position [28221, 0]
